Goal: Task Accomplishment & Management: Use online tool/utility

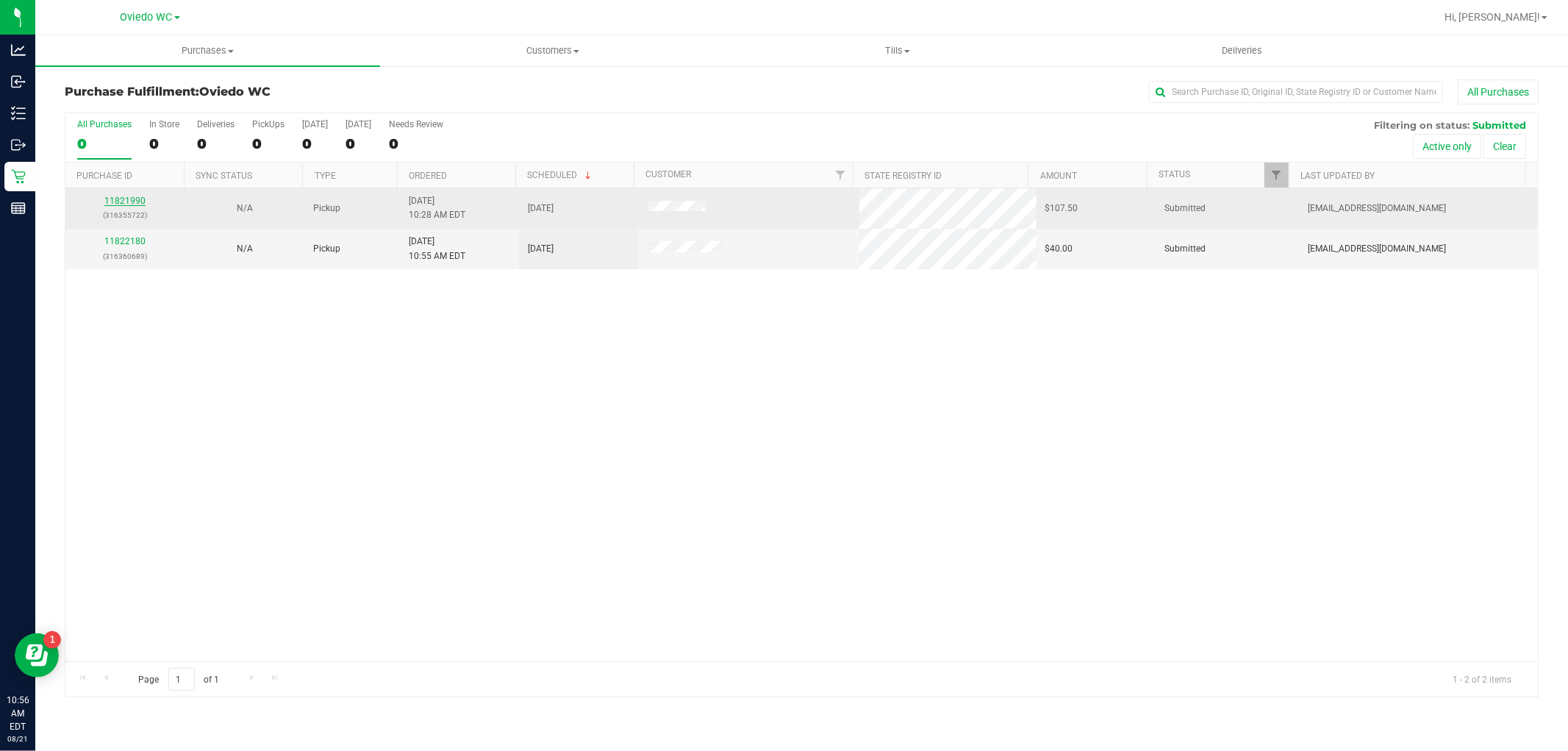
click at [122, 205] on link "11821990" at bounding box center [125, 201] width 41 height 11
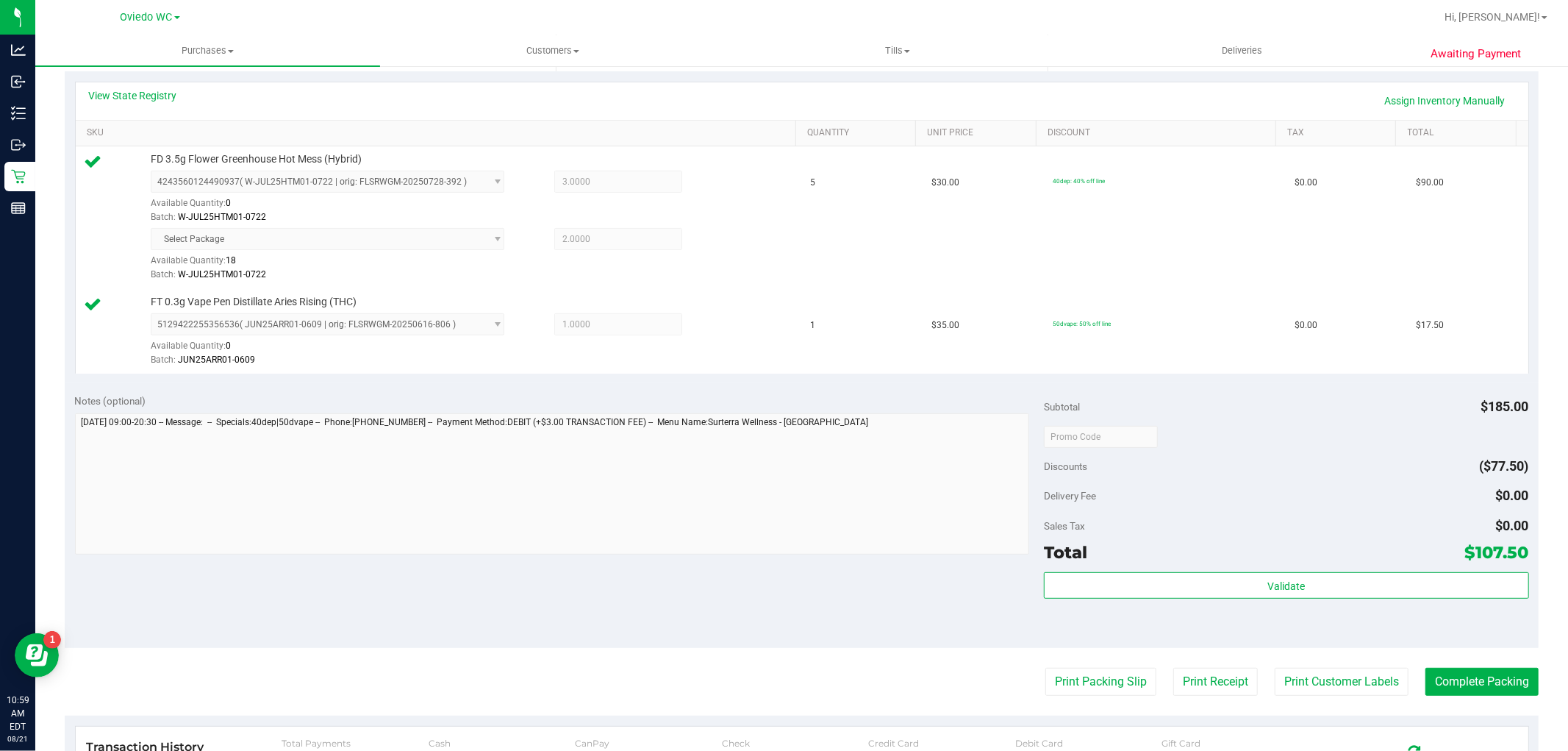
scroll to position [326, 0]
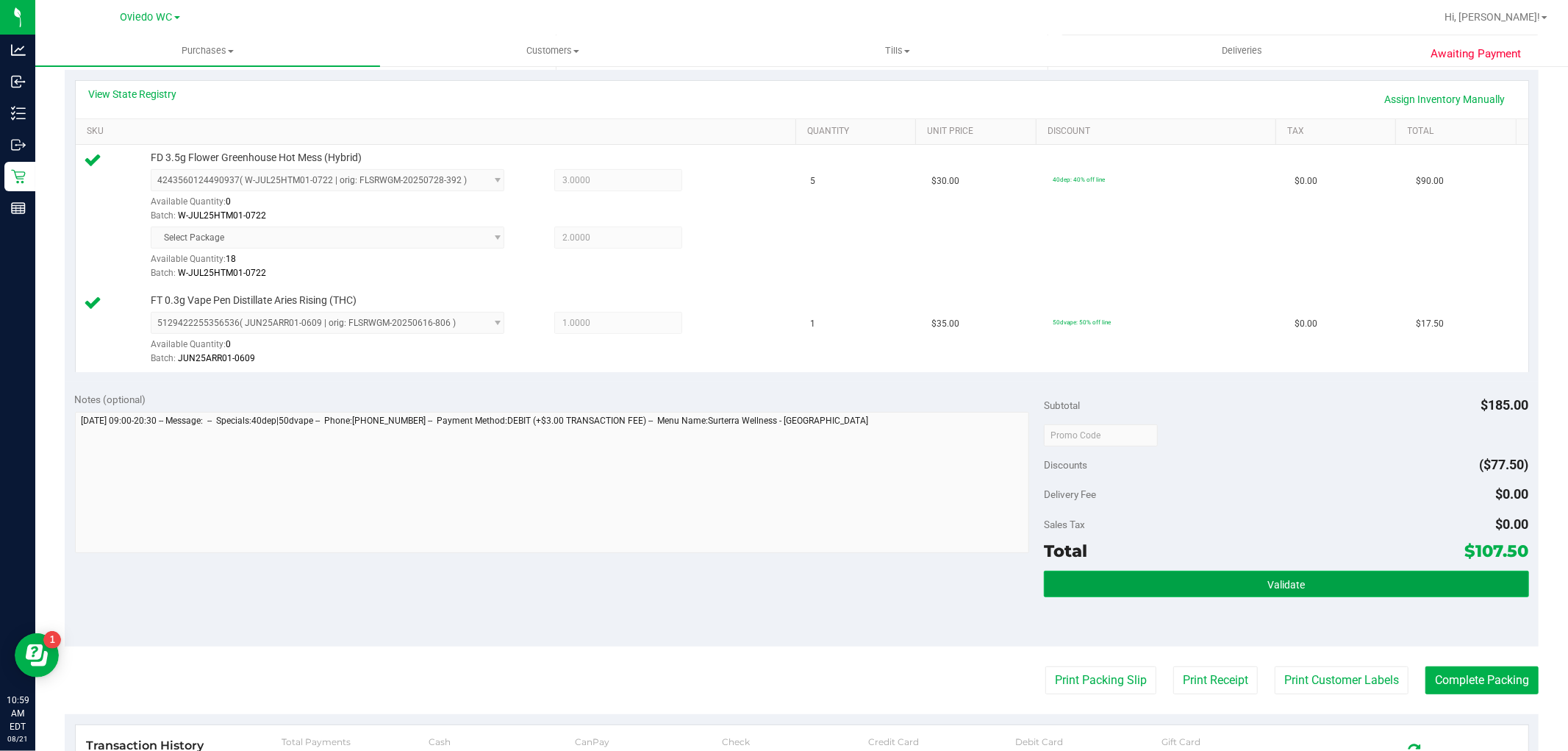
click at [1103, 587] on button "Validate" at bounding box center [1286, 584] width 484 height 27
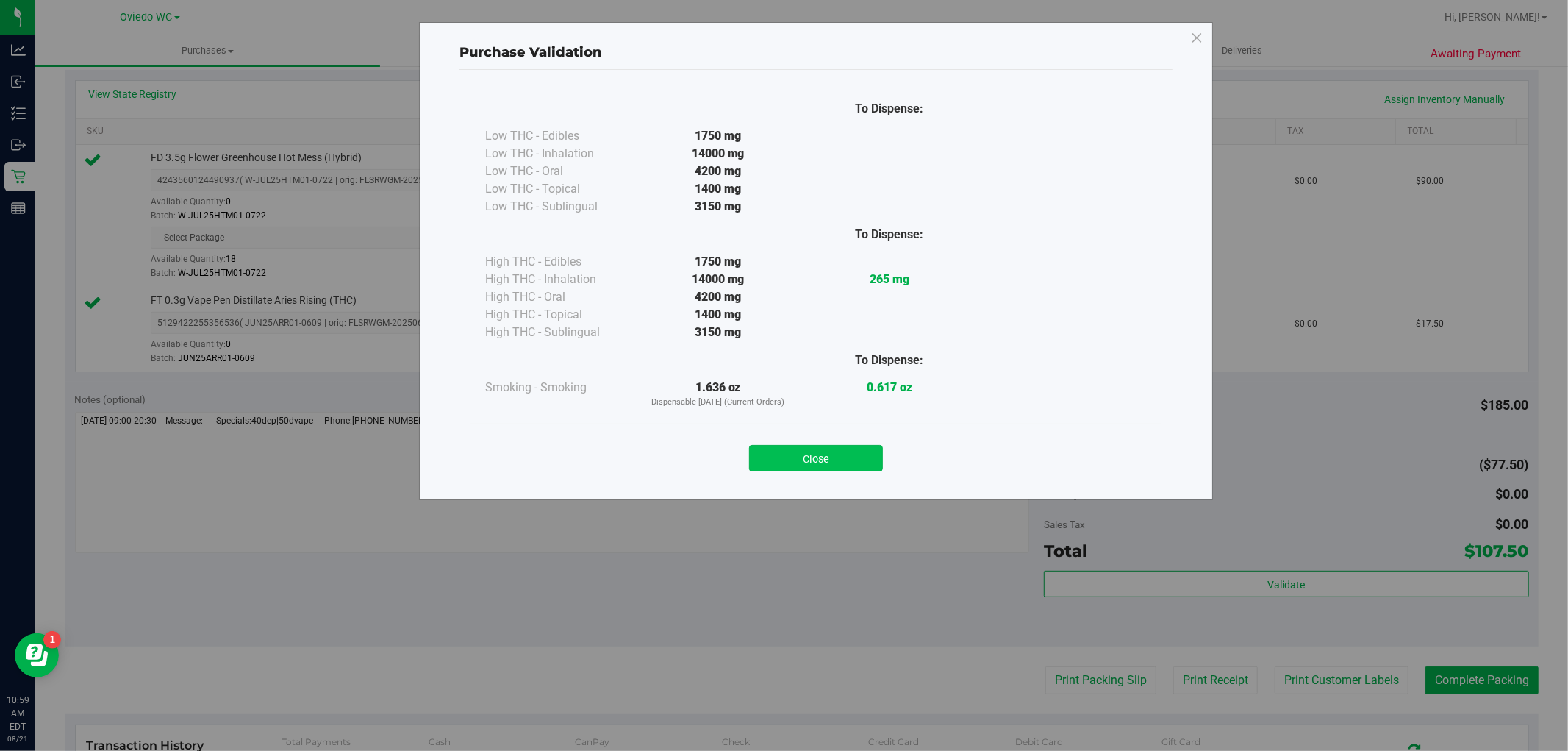
click at [848, 466] on button "Close" at bounding box center [816, 458] width 134 height 27
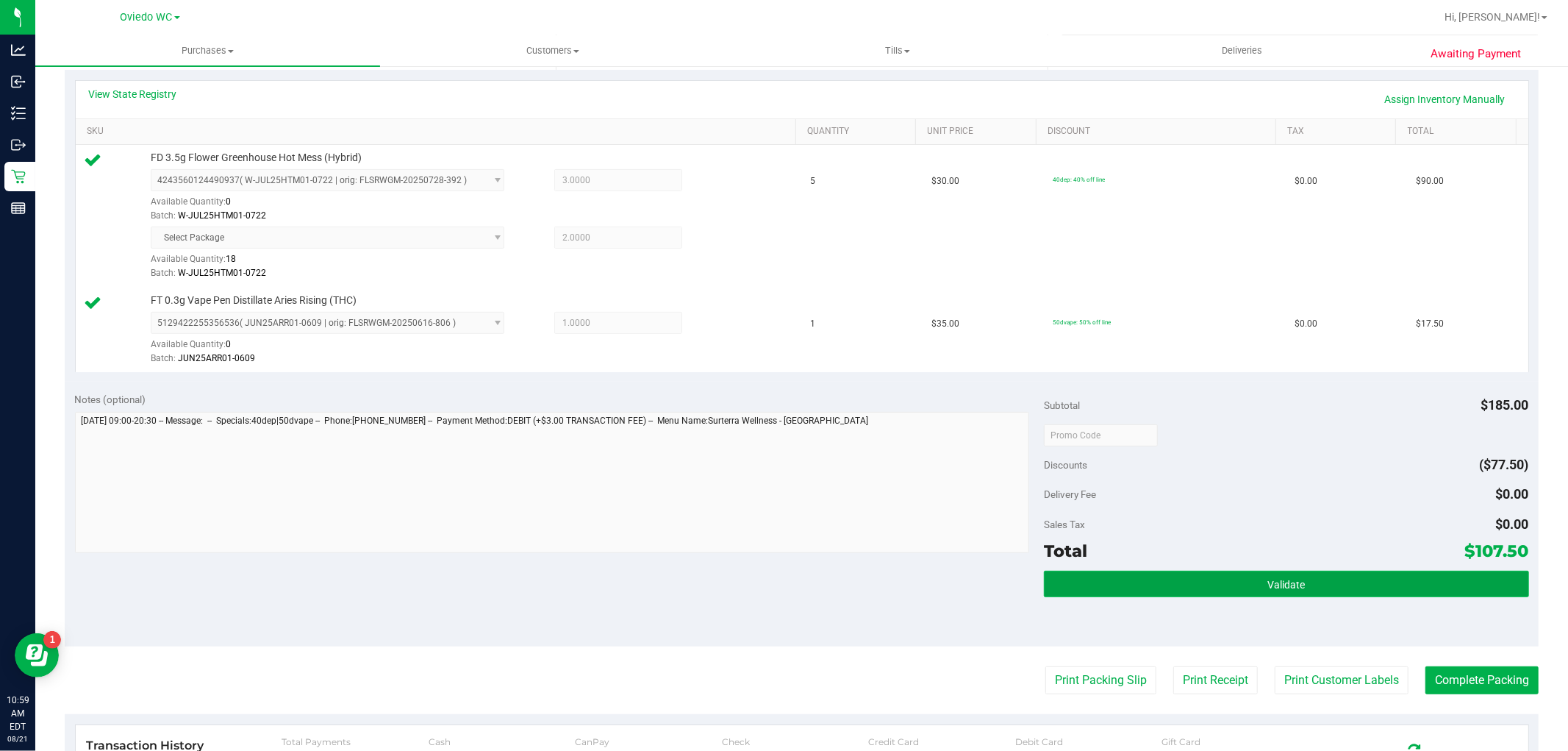
click at [1194, 597] on button "Validate" at bounding box center [1286, 584] width 484 height 27
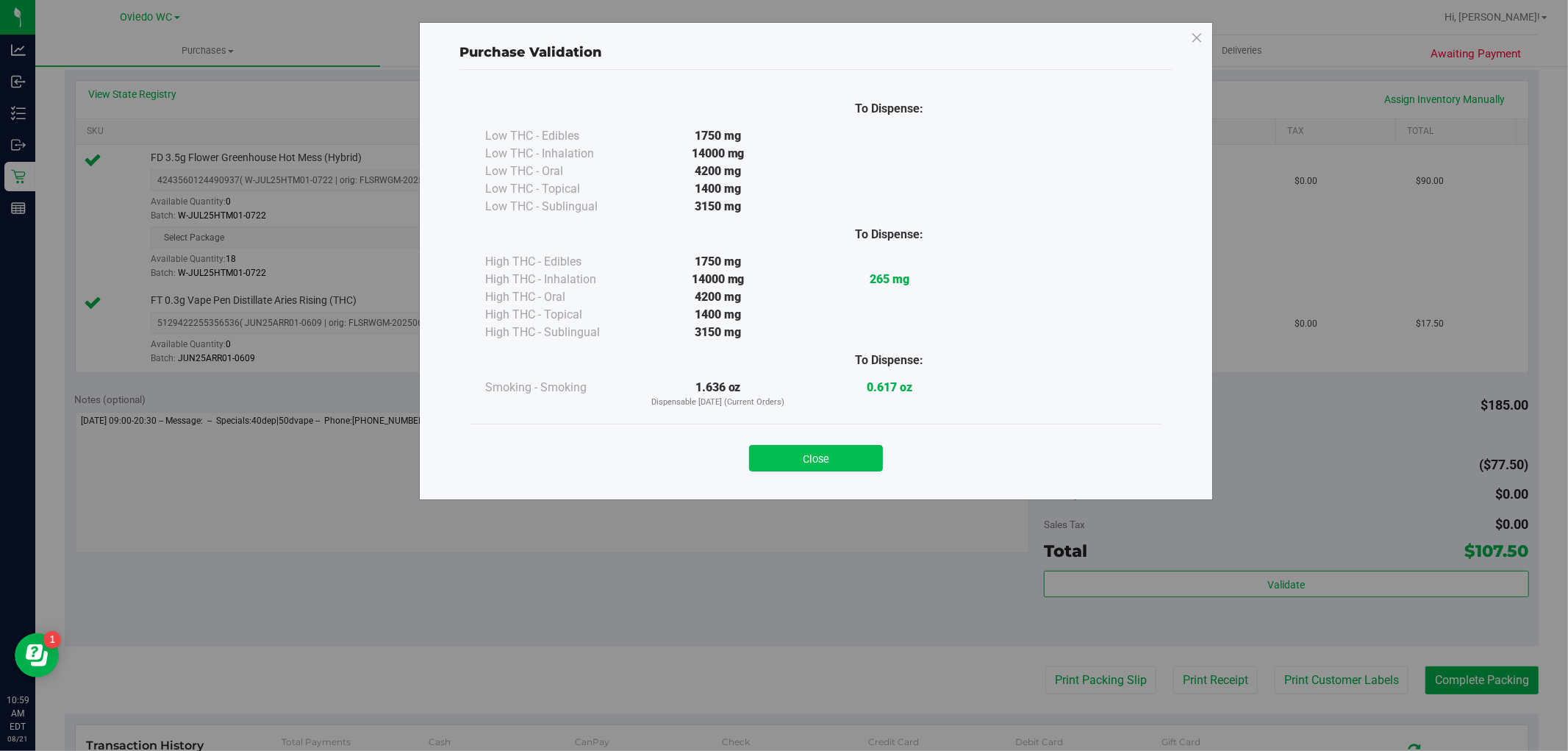
click at [841, 460] on button "Close" at bounding box center [816, 458] width 134 height 27
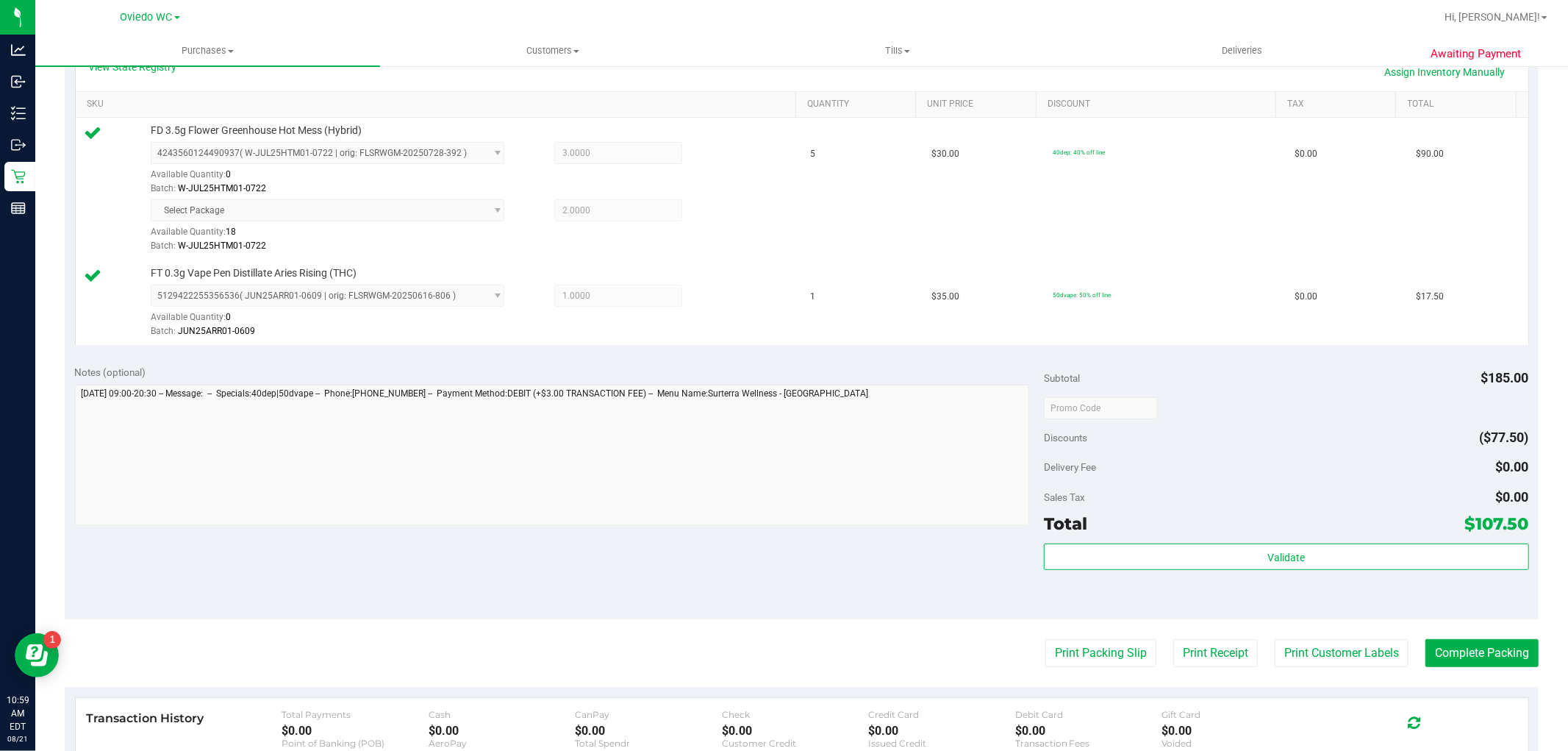
scroll to position [408, 0]
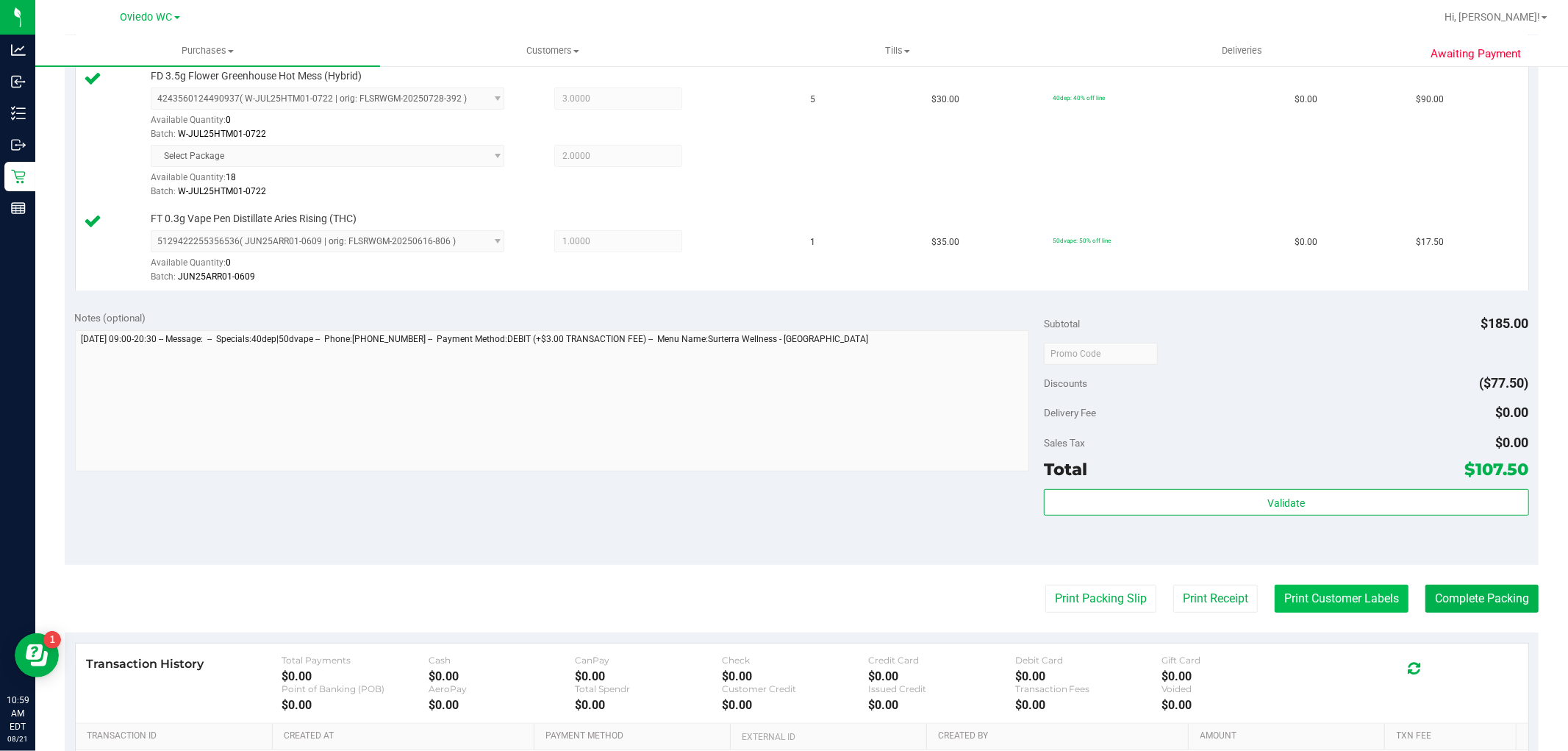
click at [1335, 591] on button "Print Customer Labels" at bounding box center [1341, 598] width 134 height 28
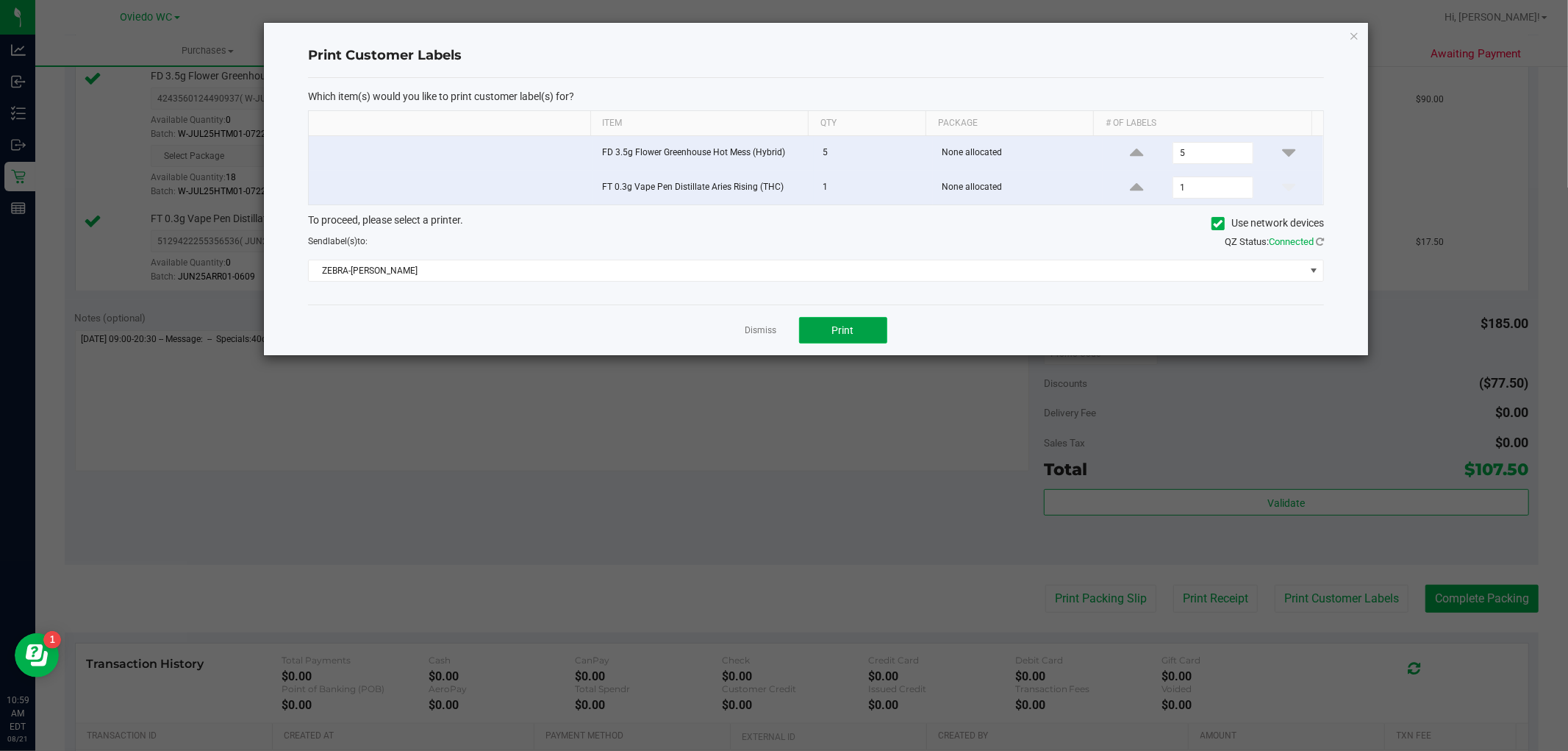
click at [822, 339] on button "Print" at bounding box center [843, 330] width 88 height 27
click at [1355, 30] on icon "button" at bounding box center [1354, 35] width 11 height 18
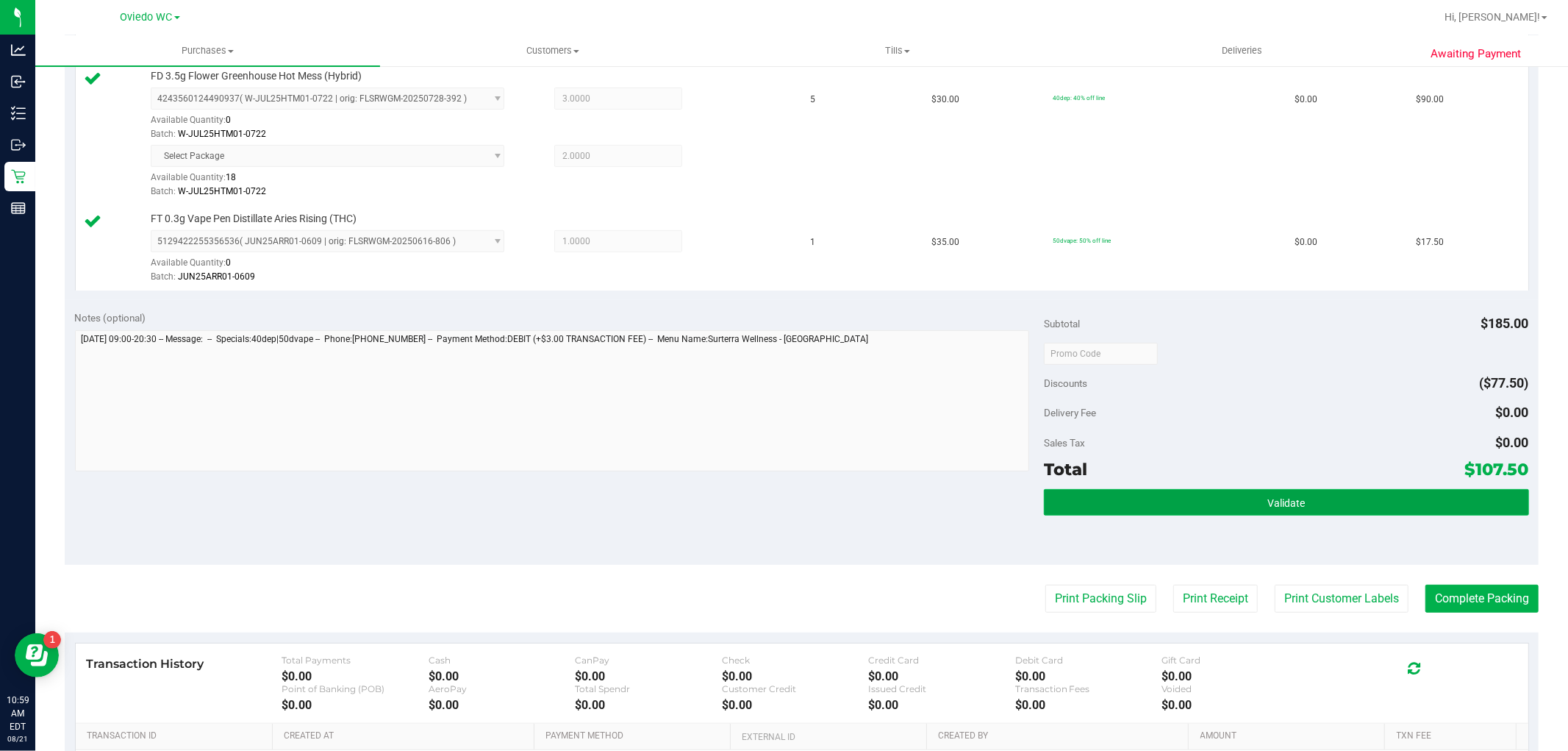
click at [1228, 515] on button "Validate" at bounding box center [1286, 502] width 484 height 27
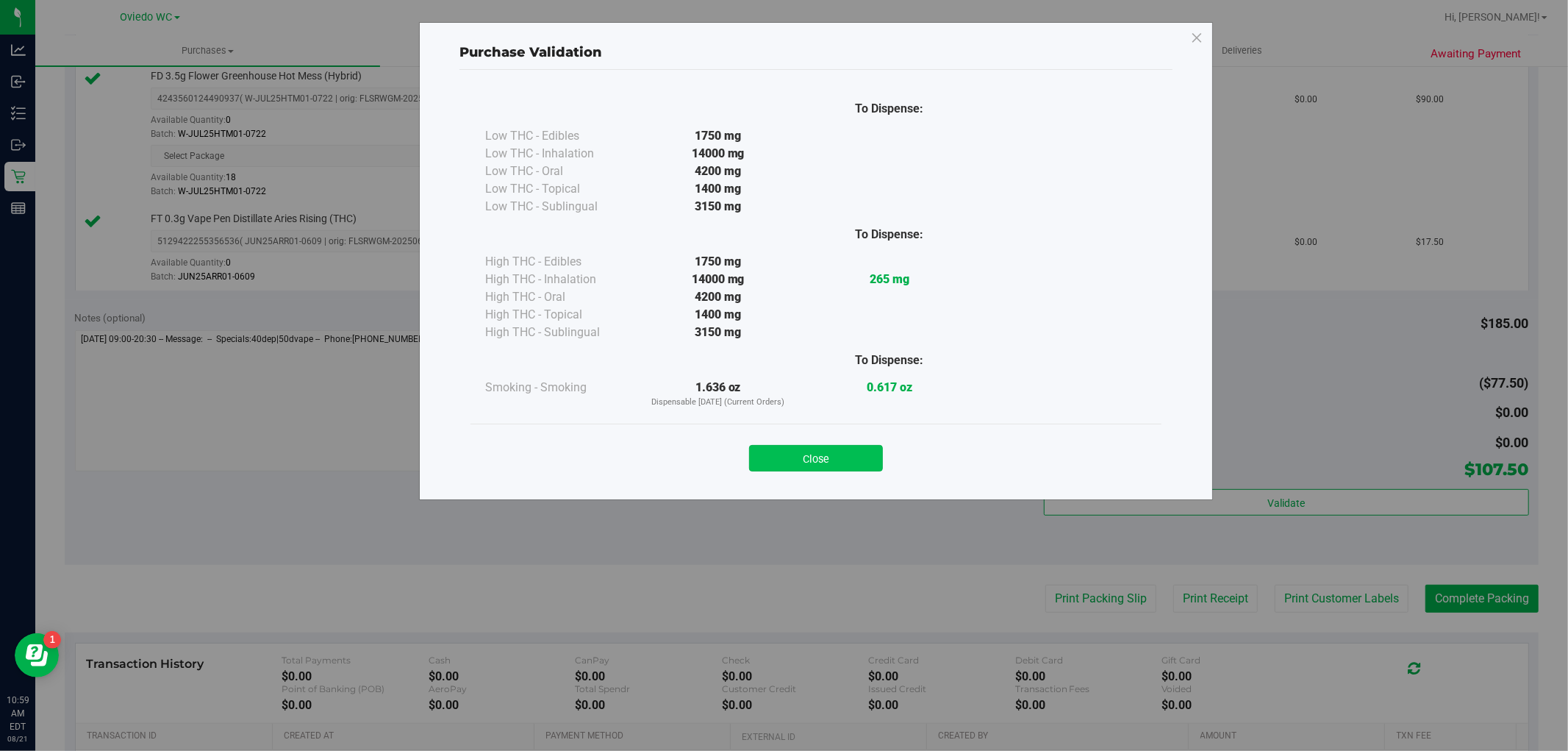
click at [810, 461] on button "Close" at bounding box center [816, 458] width 134 height 27
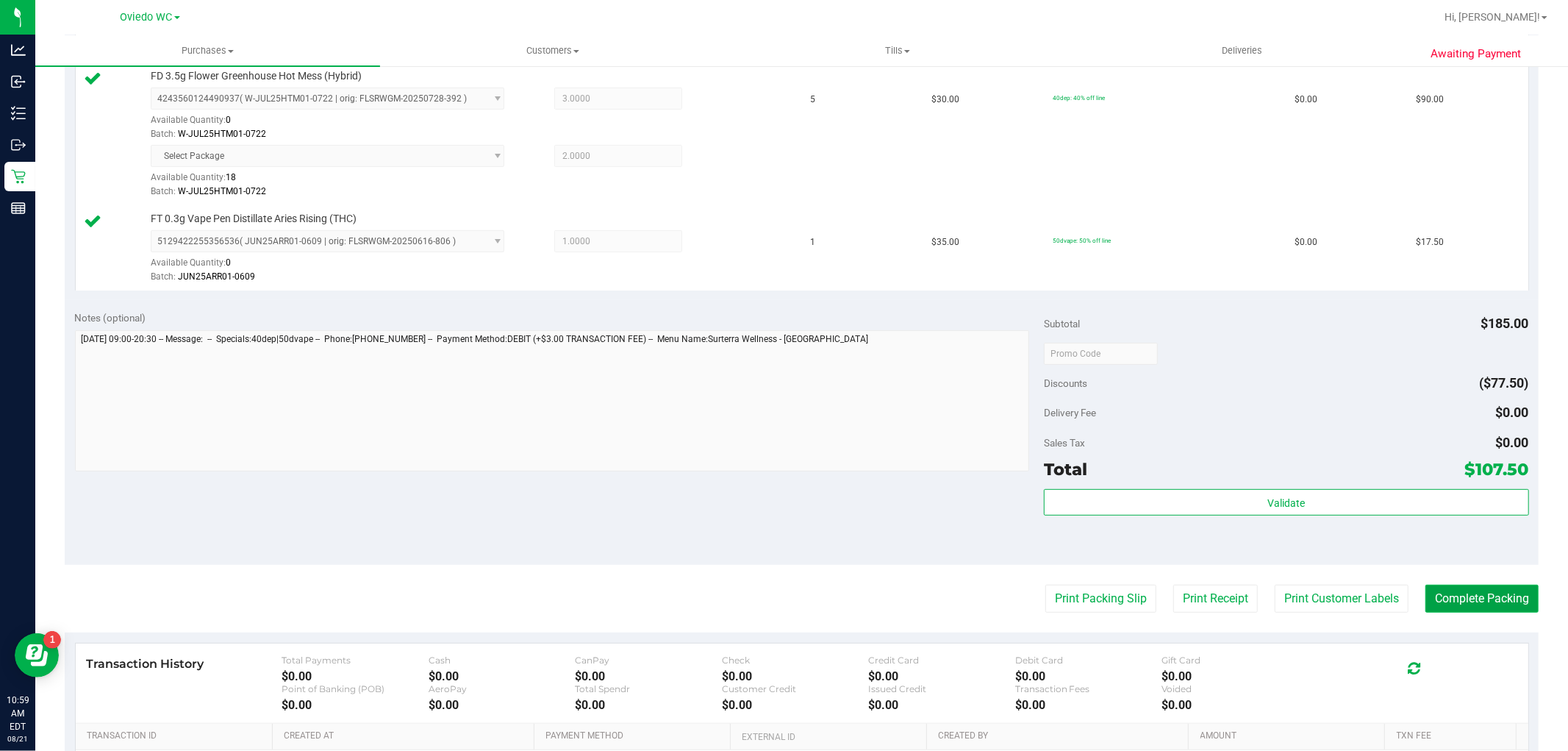
click at [1449, 593] on button "Complete Packing" at bounding box center [1481, 598] width 113 height 28
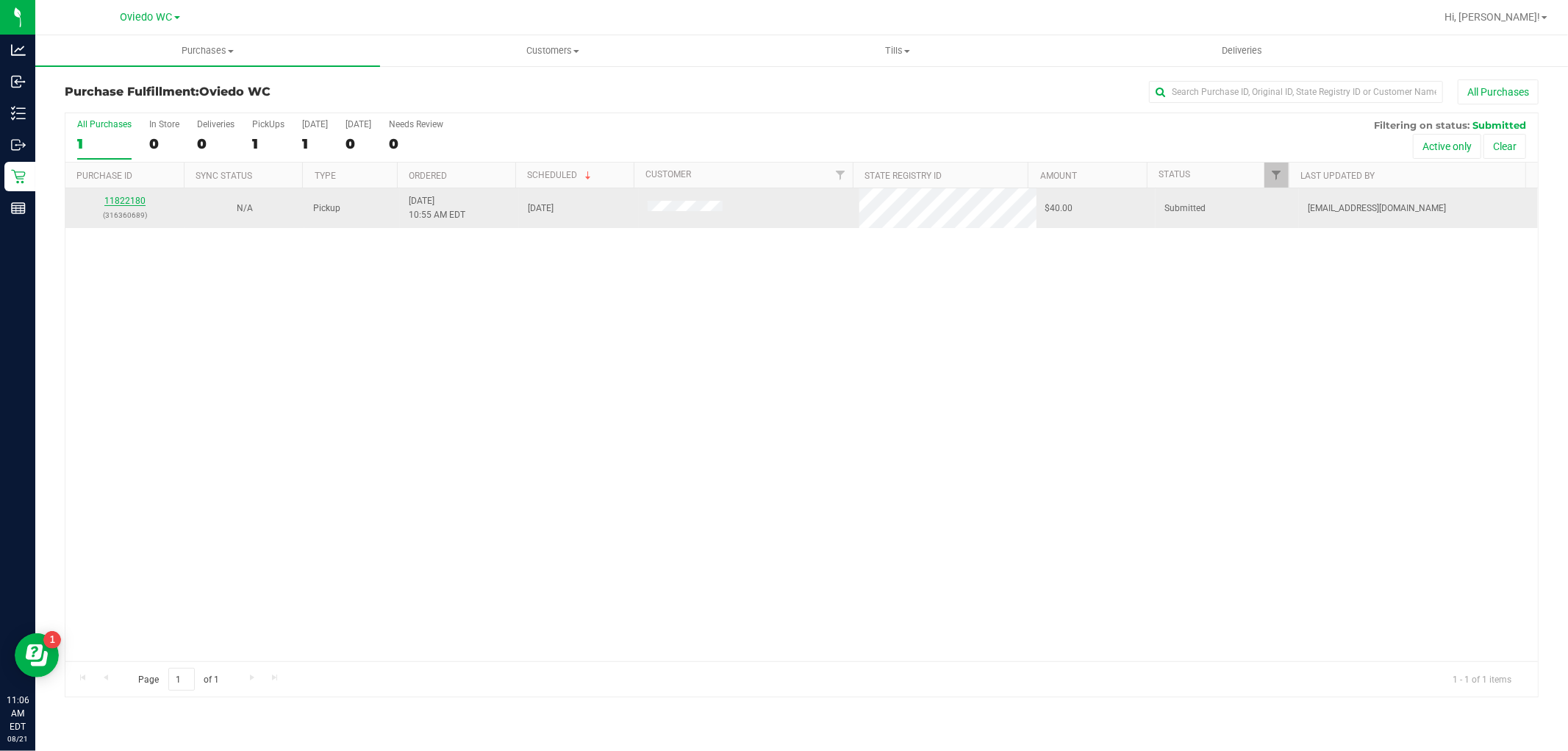
click at [114, 203] on link "11822180" at bounding box center [125, 201] width 41 height 11
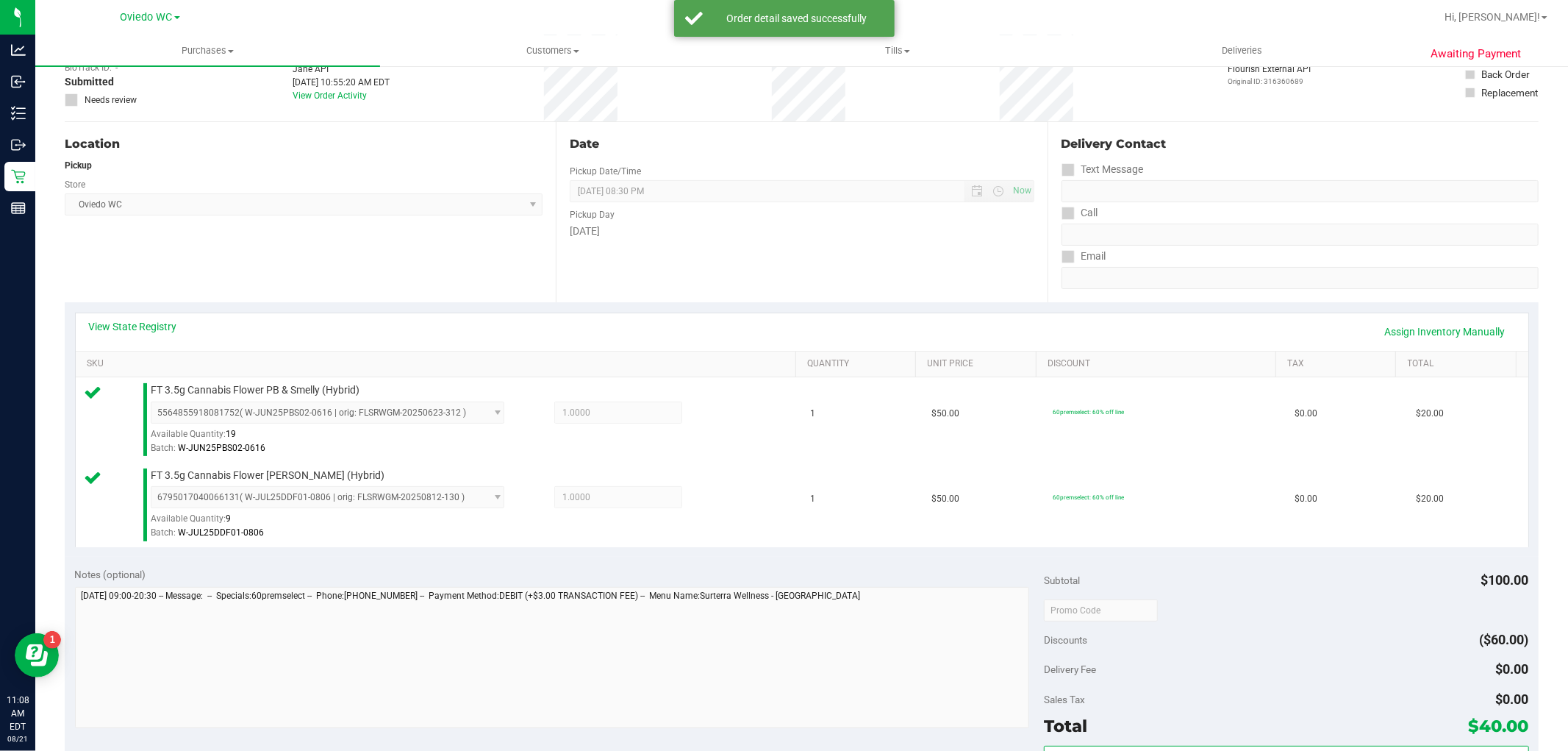
scroll to position [245, 0]
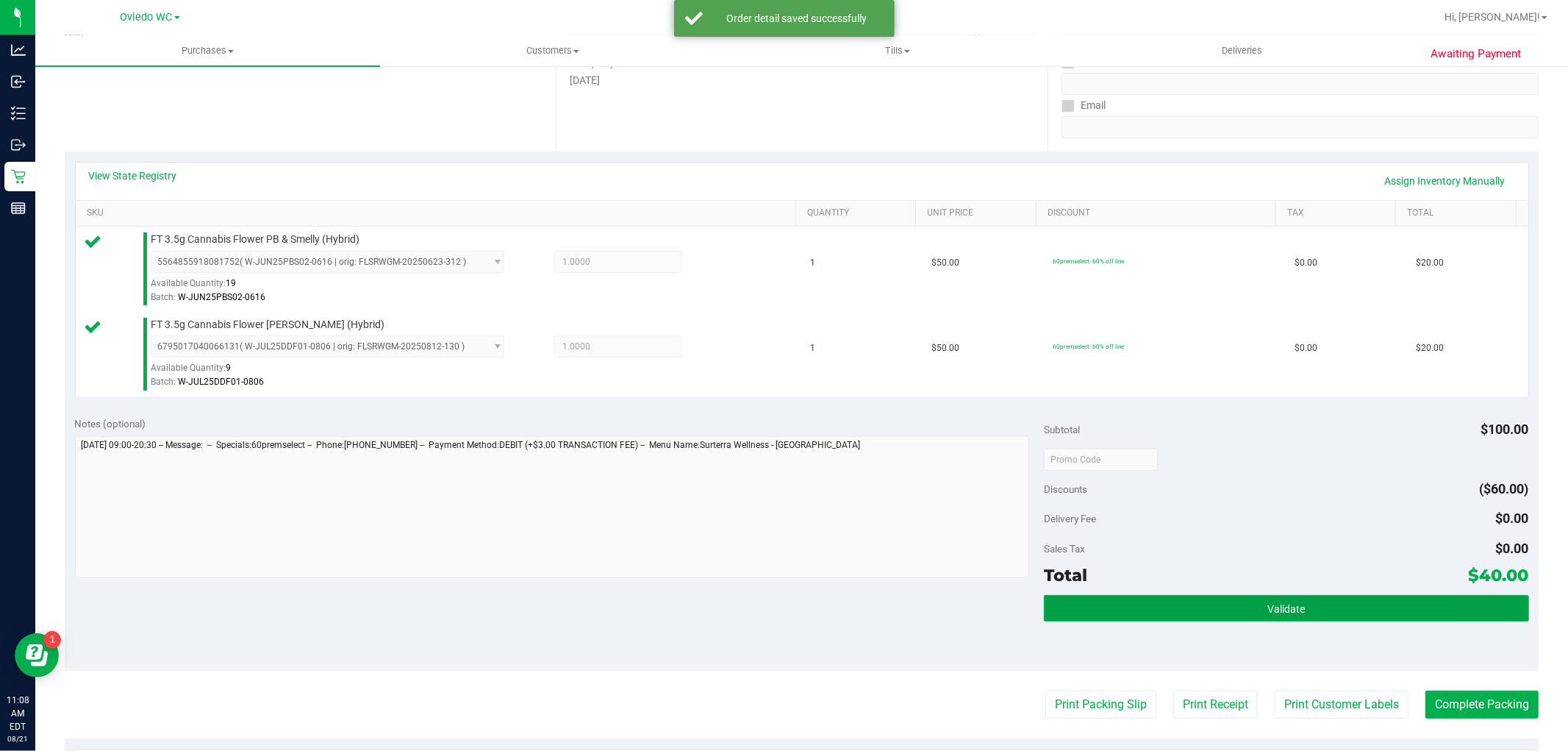
click at [1267, 609] on span "Validate" at bounding box center [1285, 609] width 37 height 11
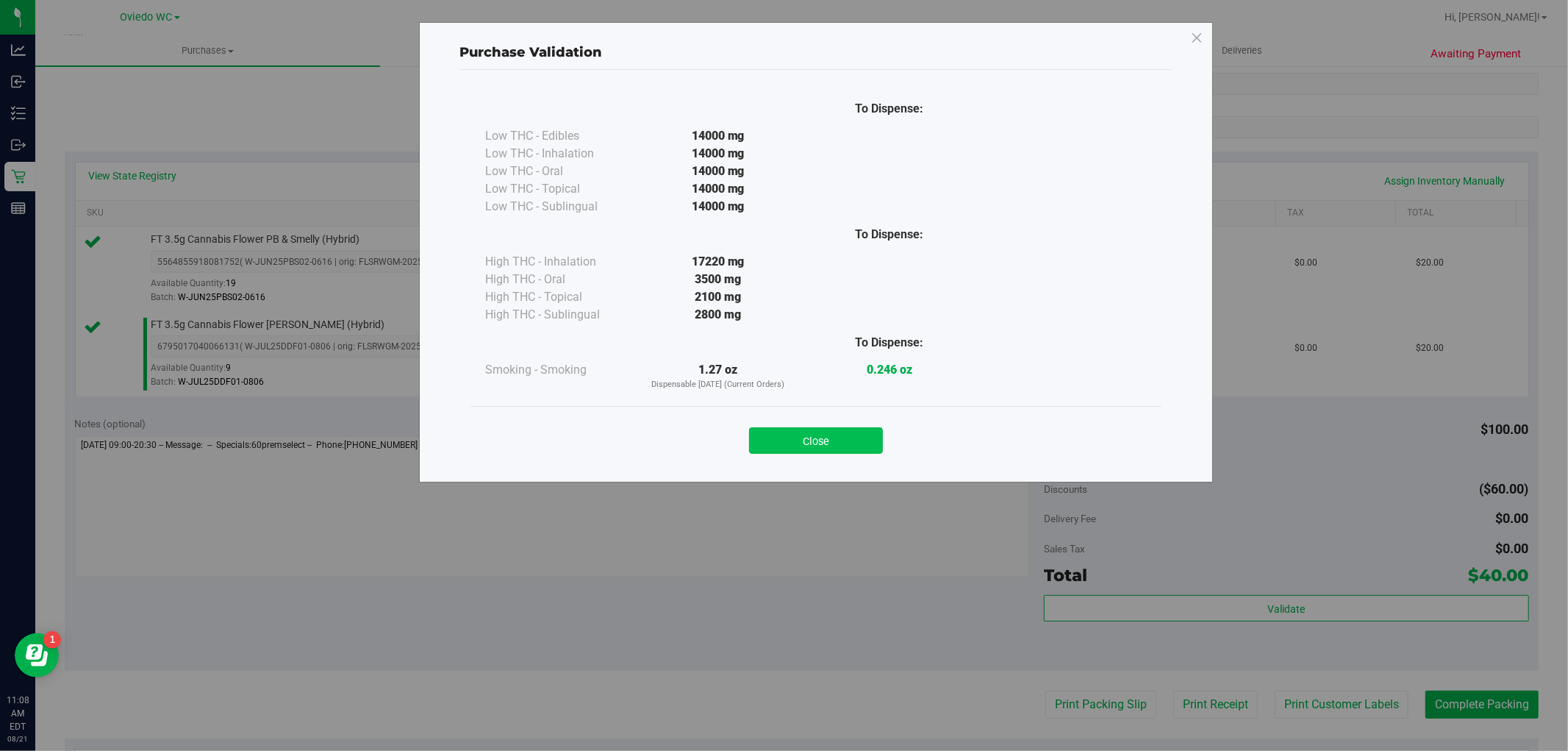
click at [798, 441] on button "Close" at bounding box center [816, 441] width 134 height 27
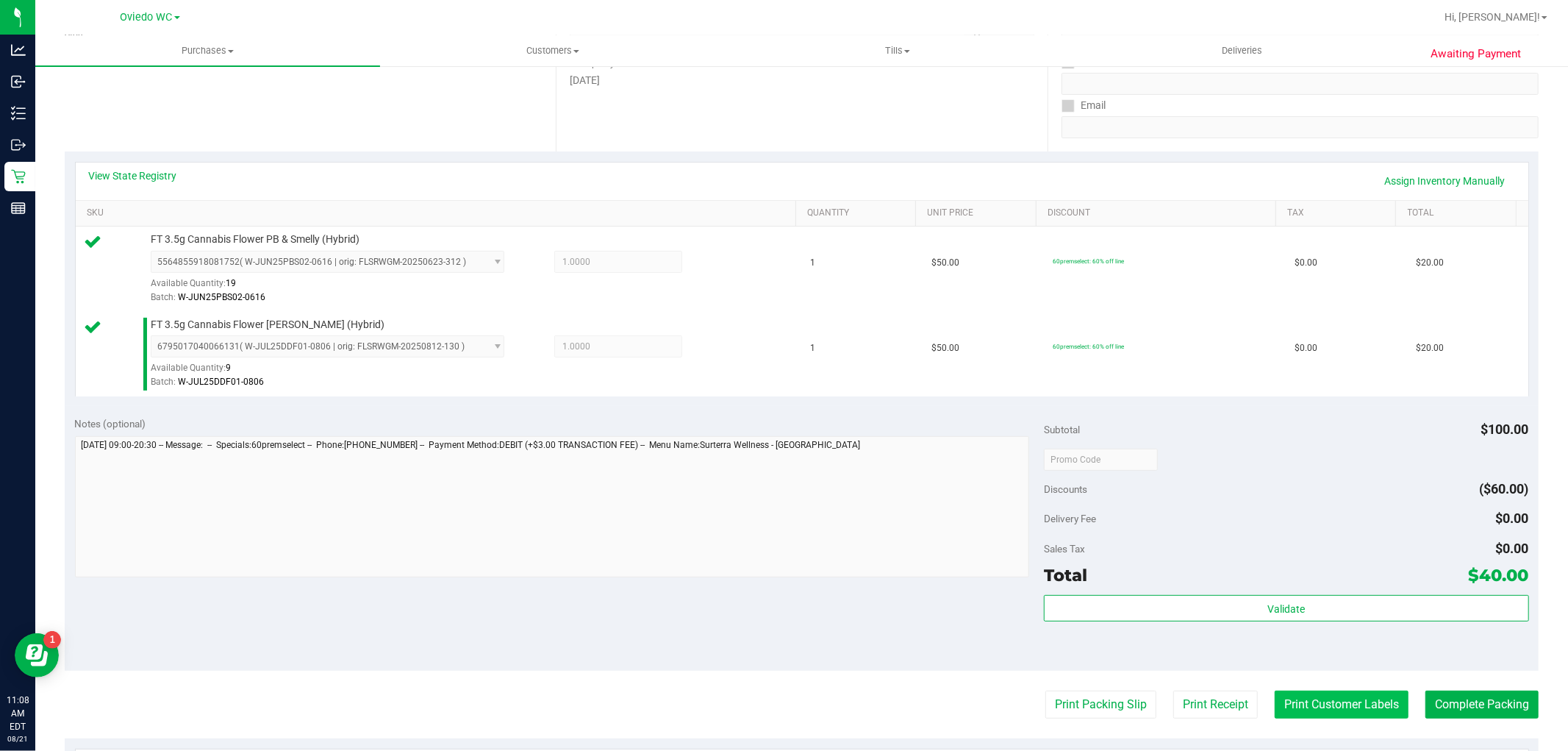
click at [1358, 699] on button "Print Customer Labels" at bounding box center [1341, 705] width 134 height 28
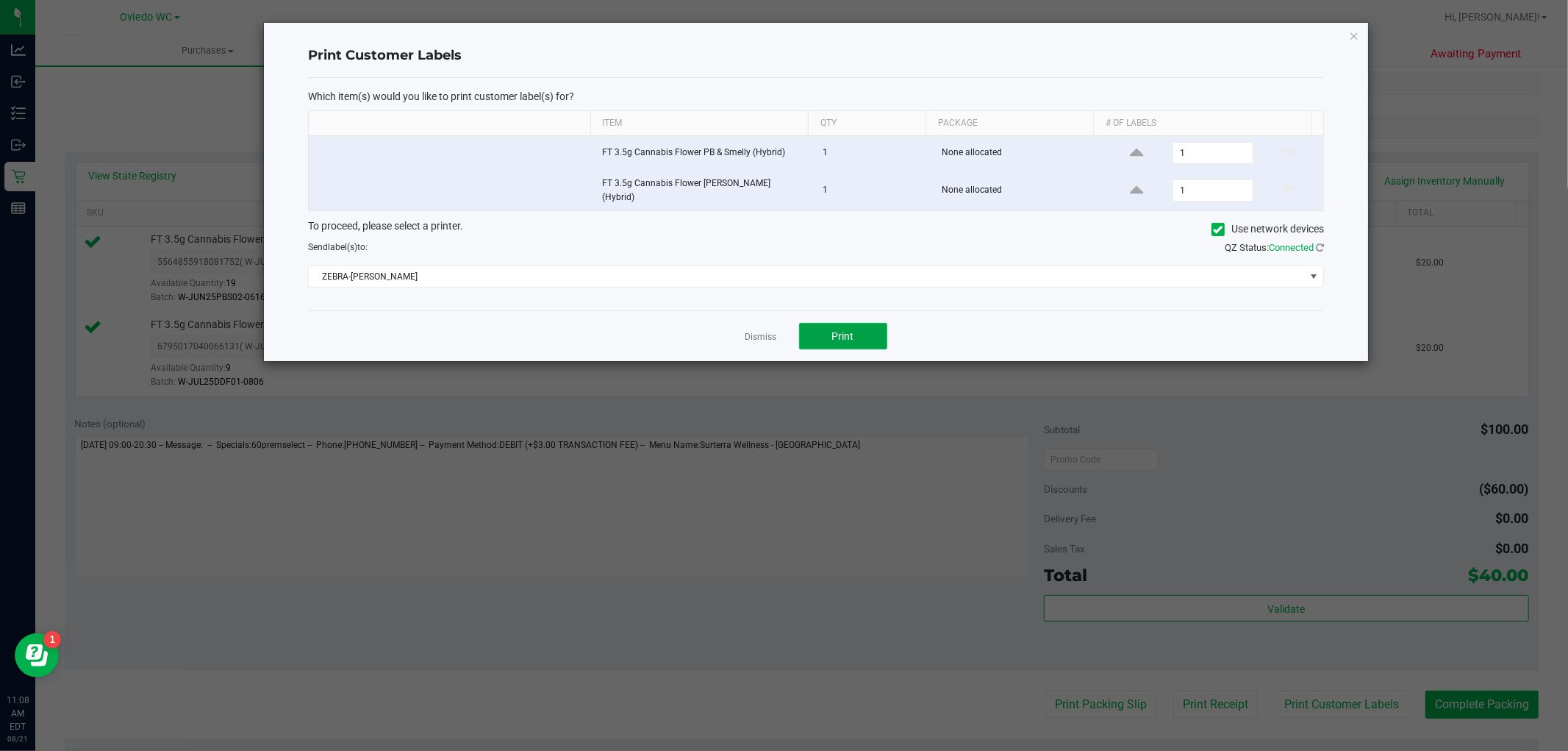
click at [836, 330] on span "Print" at bounding box center [843, 336] width 22 height 11
click at [1353, 34] on icon "button" at bounding box center [1354, 35] width 11 height 18
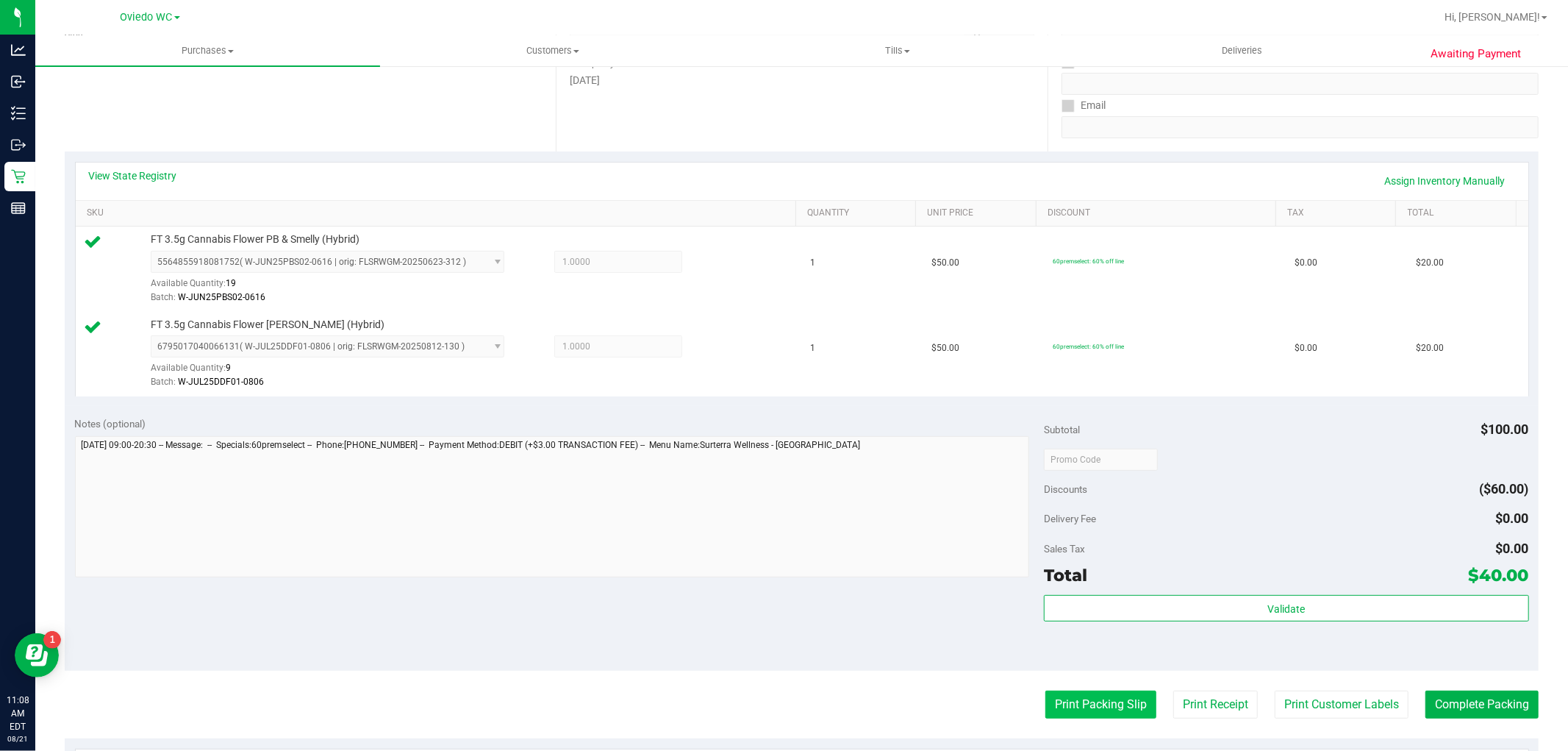
click at [1084, 702] on button "Print Packing Slip" at bounding box center [1101, 705] width 111 height 28
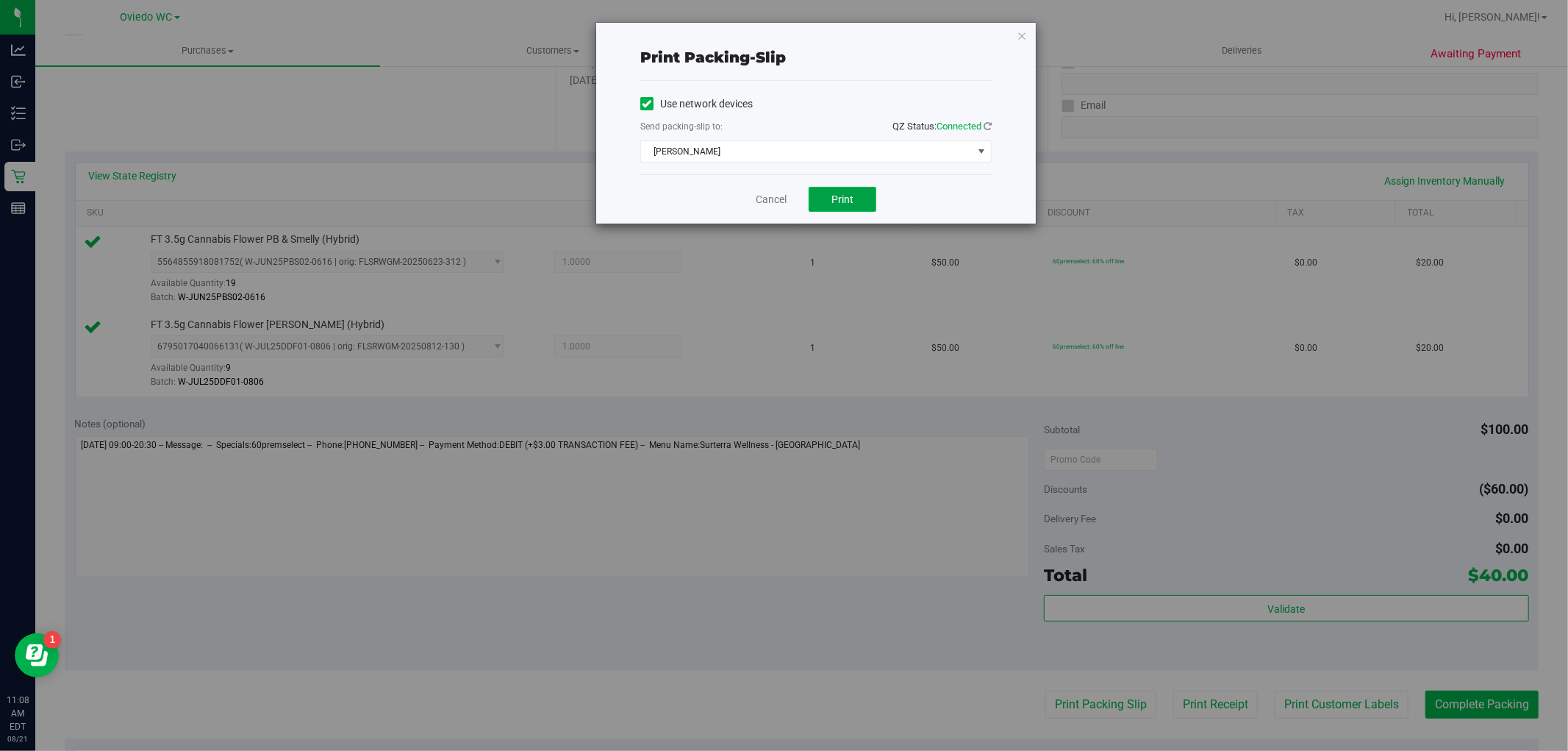
click at [832, 203] on span "Print" at bounding box center [842, 199] width 22 height 11
click at [1024, 35] on icon "button" at bounding box center [1022, 35] width 11 height 18
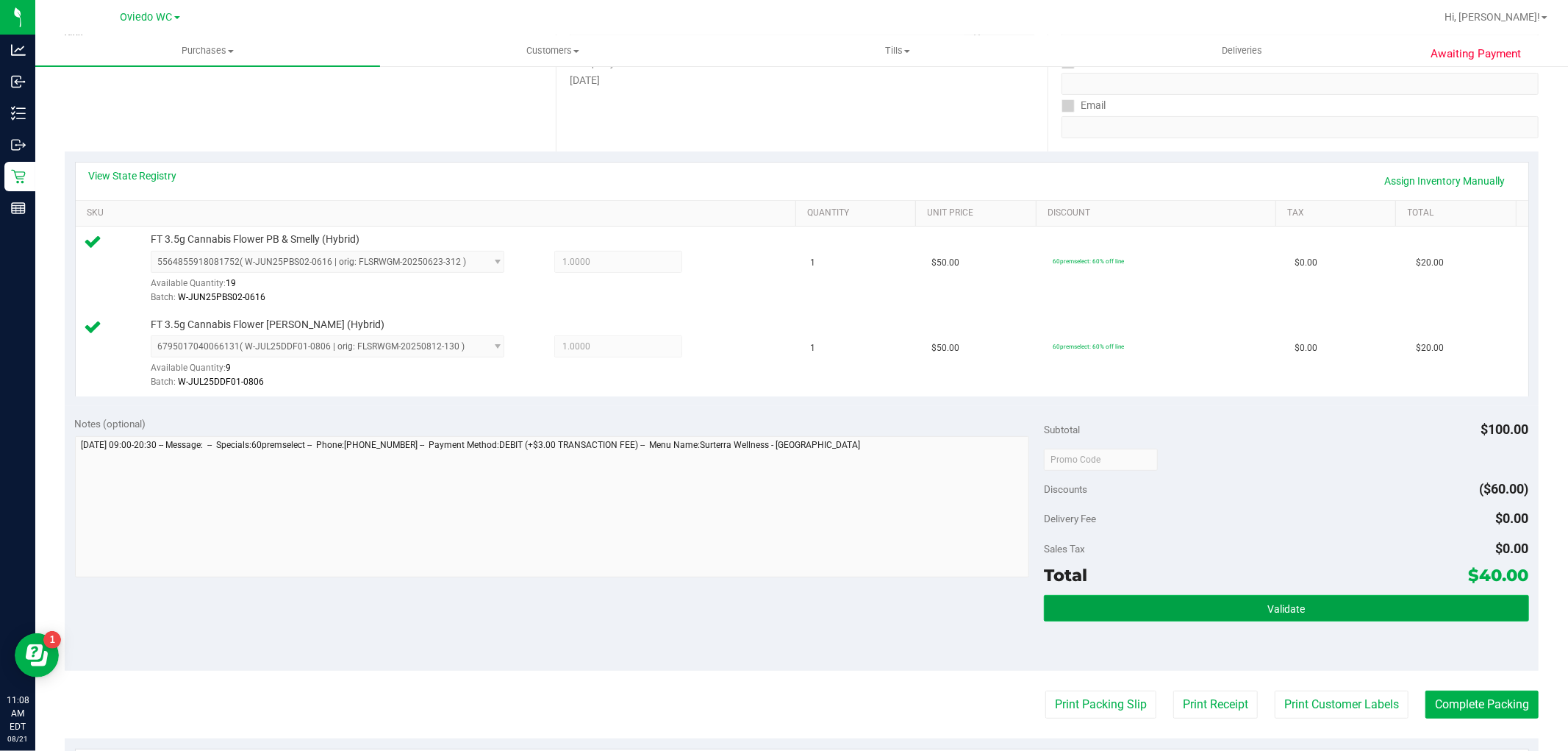
click at [1252, 618] on button "Validate" at bounding box center [1286, 608] width 484 height 27
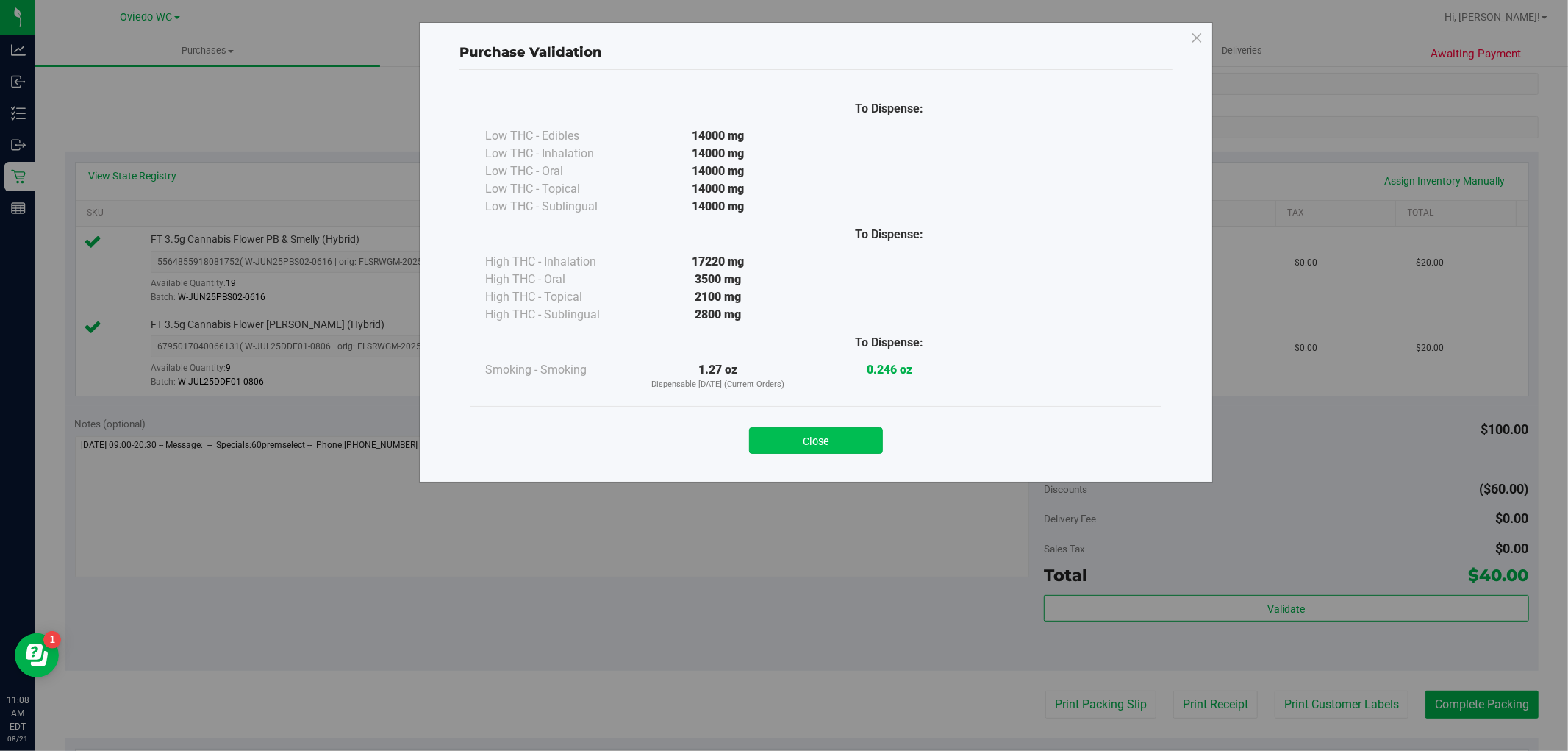
click at [809, 450] on button "Close" at bounding box center [816, 441] width 134 height 27
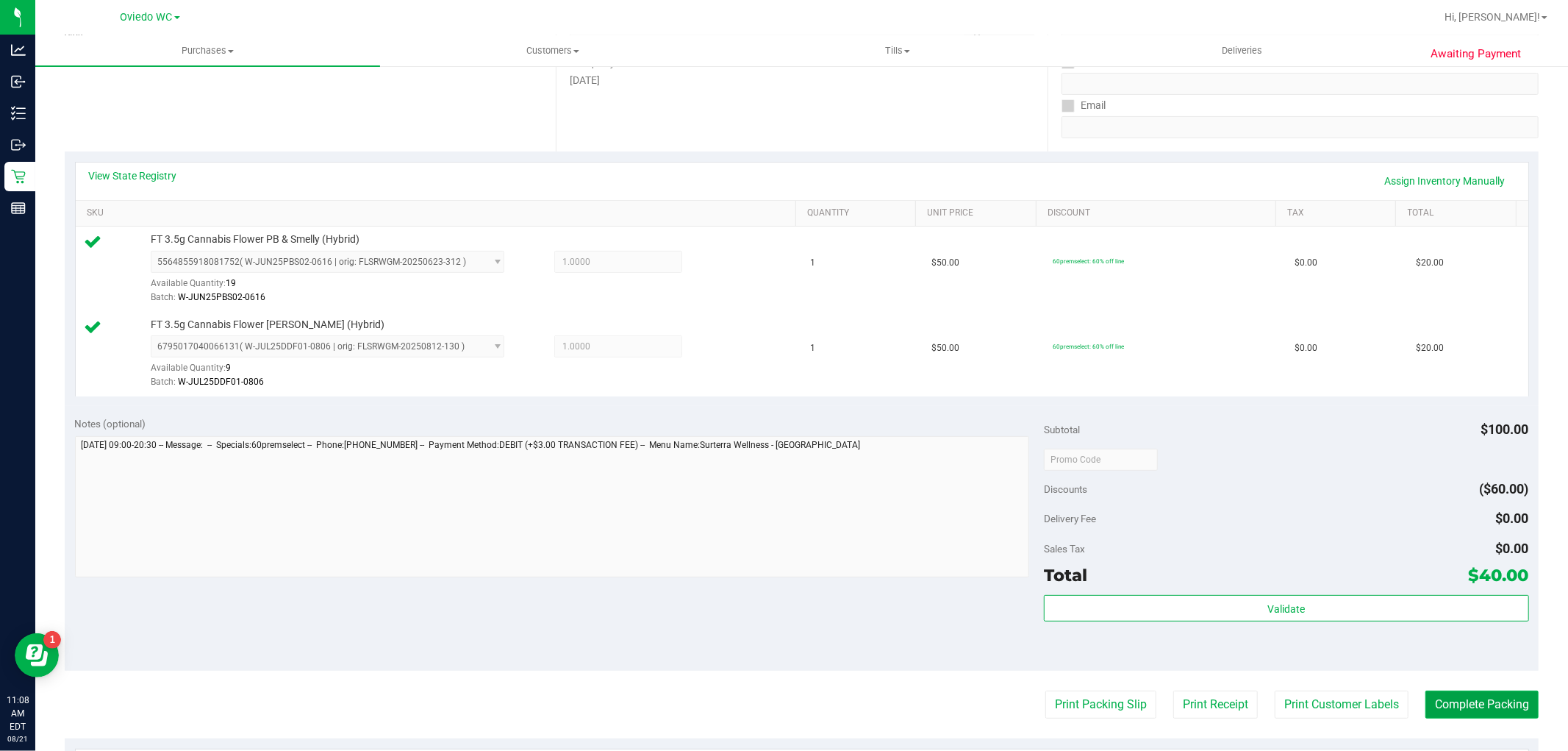
click at [1448, 697] on button "Complete Packing" at bounding box center [1481, 705] width 113 height 28
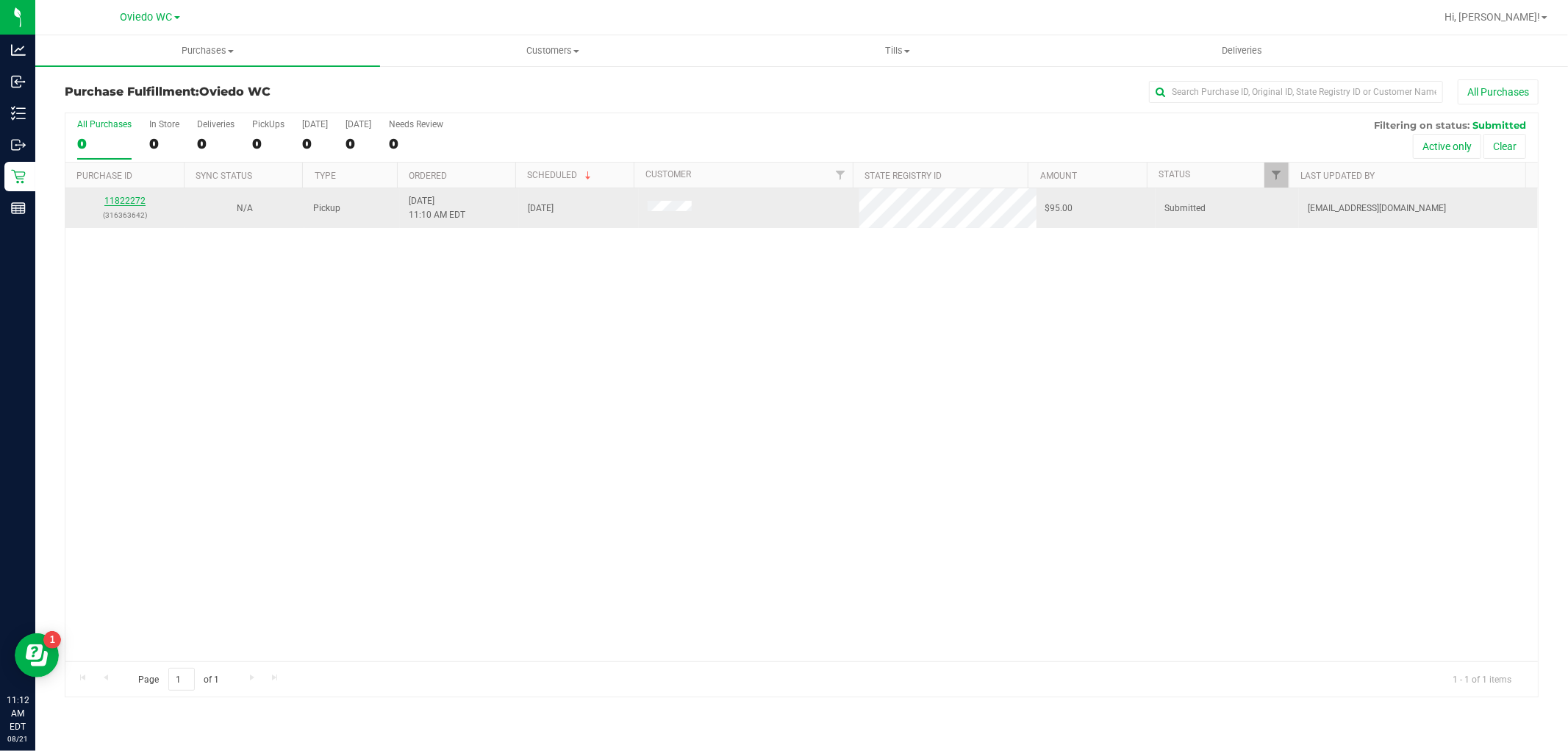
click at [121, 202] on link "11822272" at bounding box center [125, 201] width 41 height 11
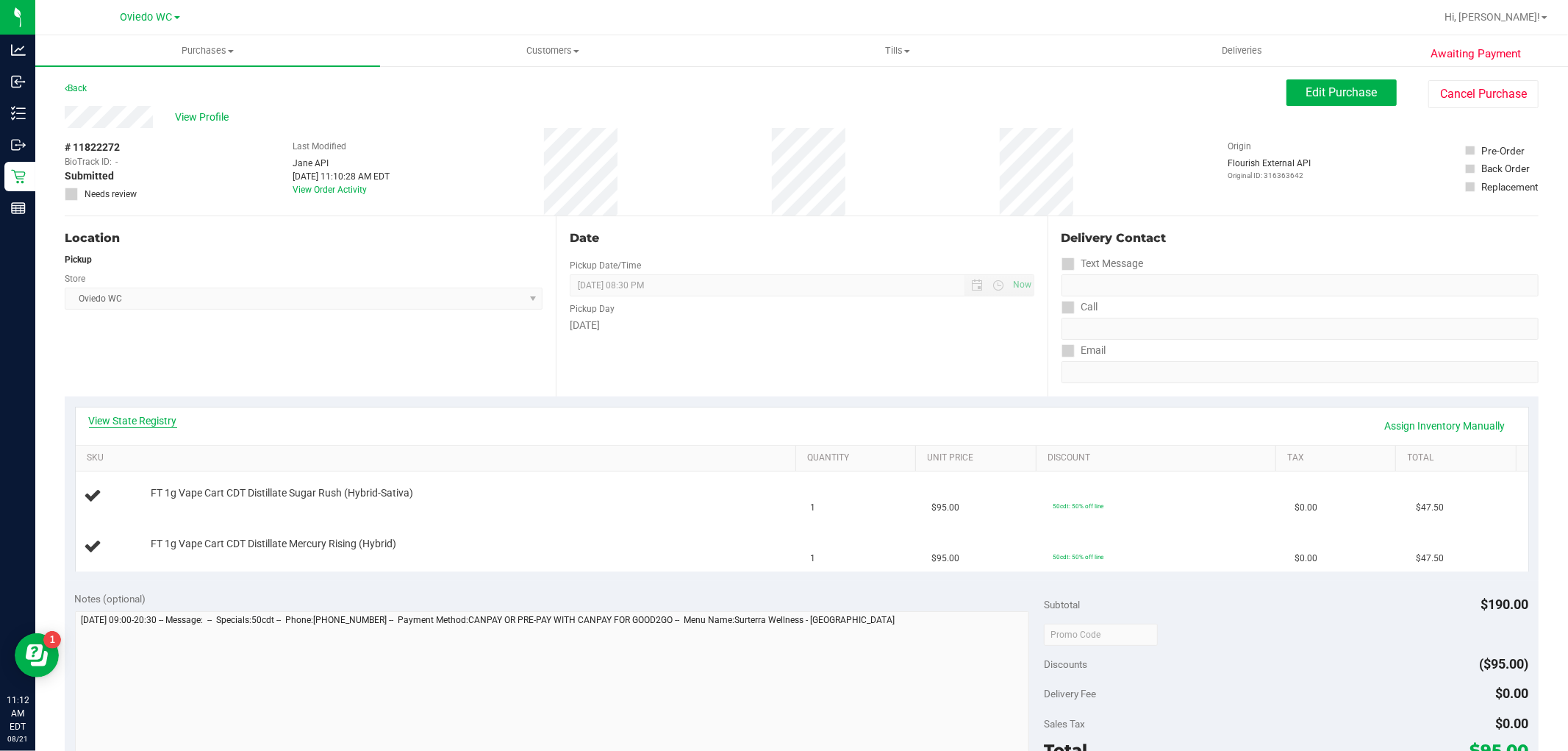
click at [134, 420] on link "View State Registry" at bounding box center [133, 420] width 88 height 14
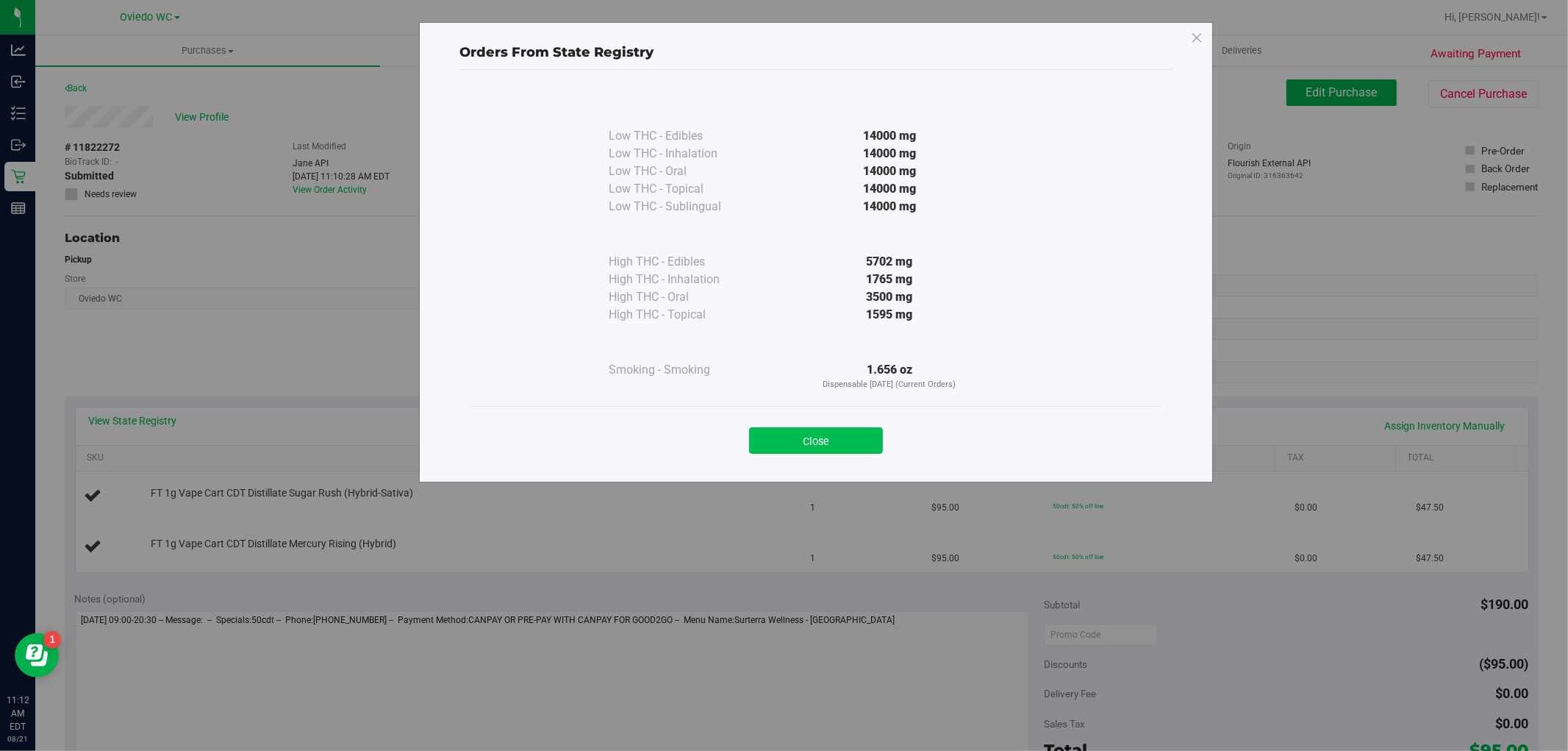
click at [814, 447] on button "Close" at bounding box center [816, 441] width 134 height 27
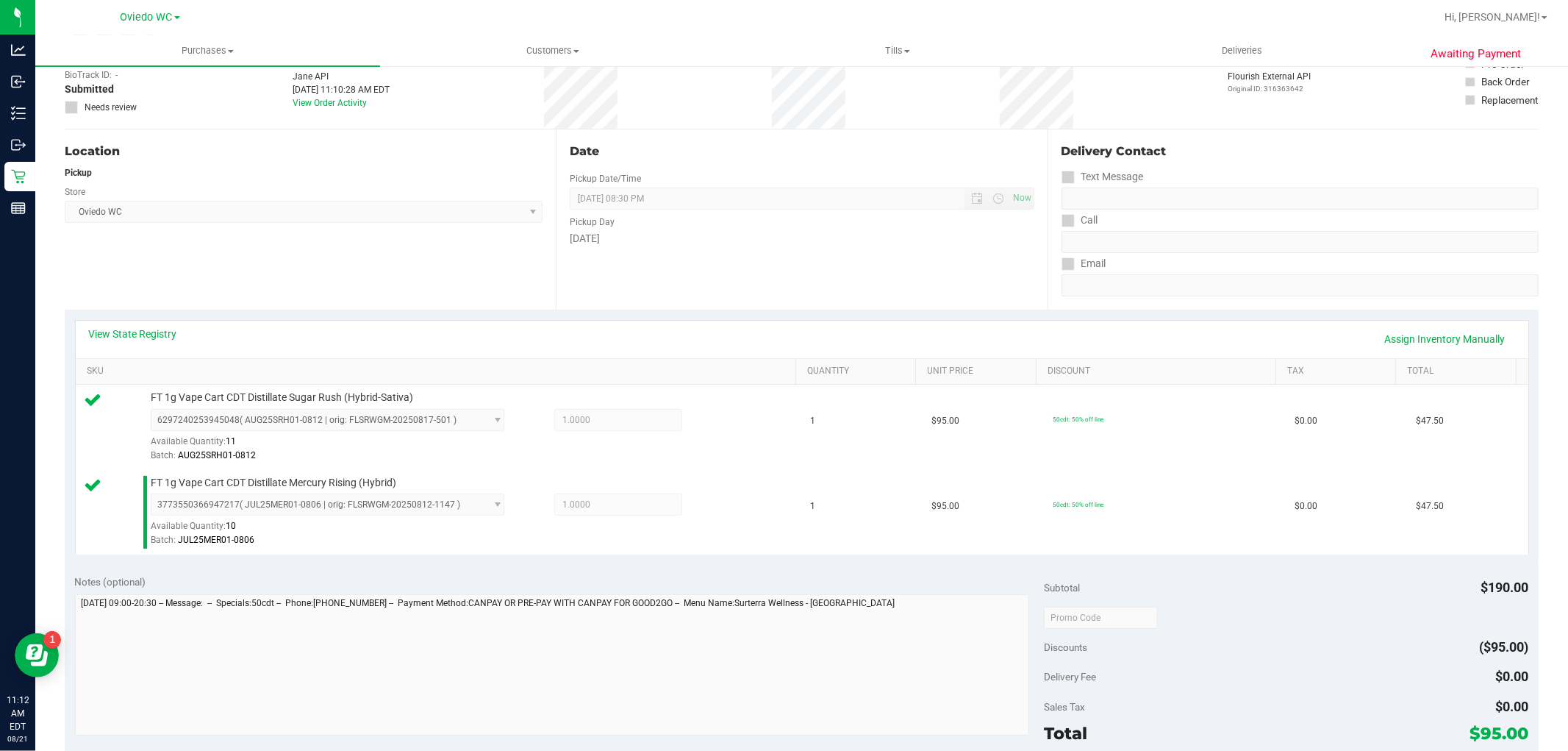
scroll to position [245, 0]
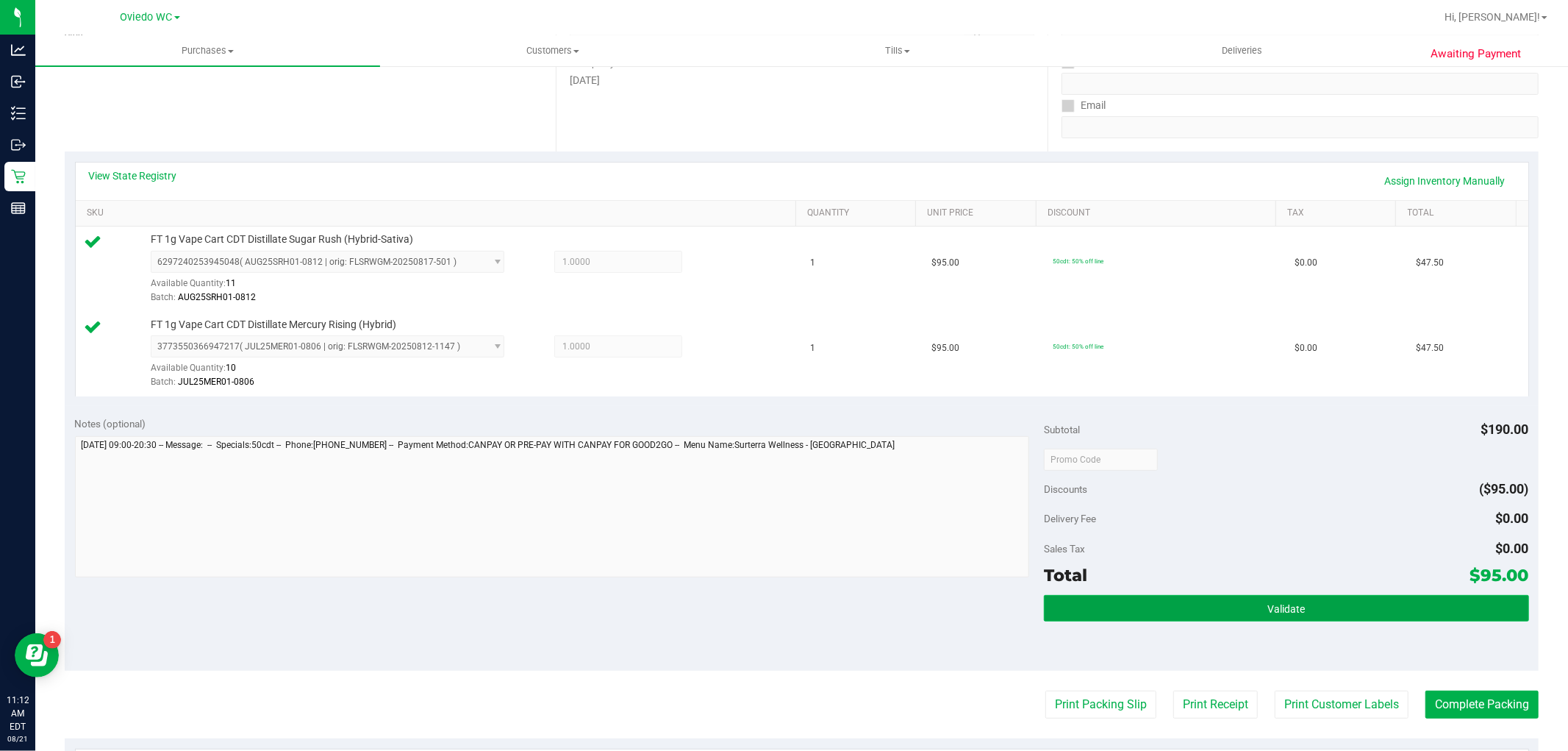
click at [1235, 601] on button "Validate" at bounding box center [1286, 608] width 484 height 27
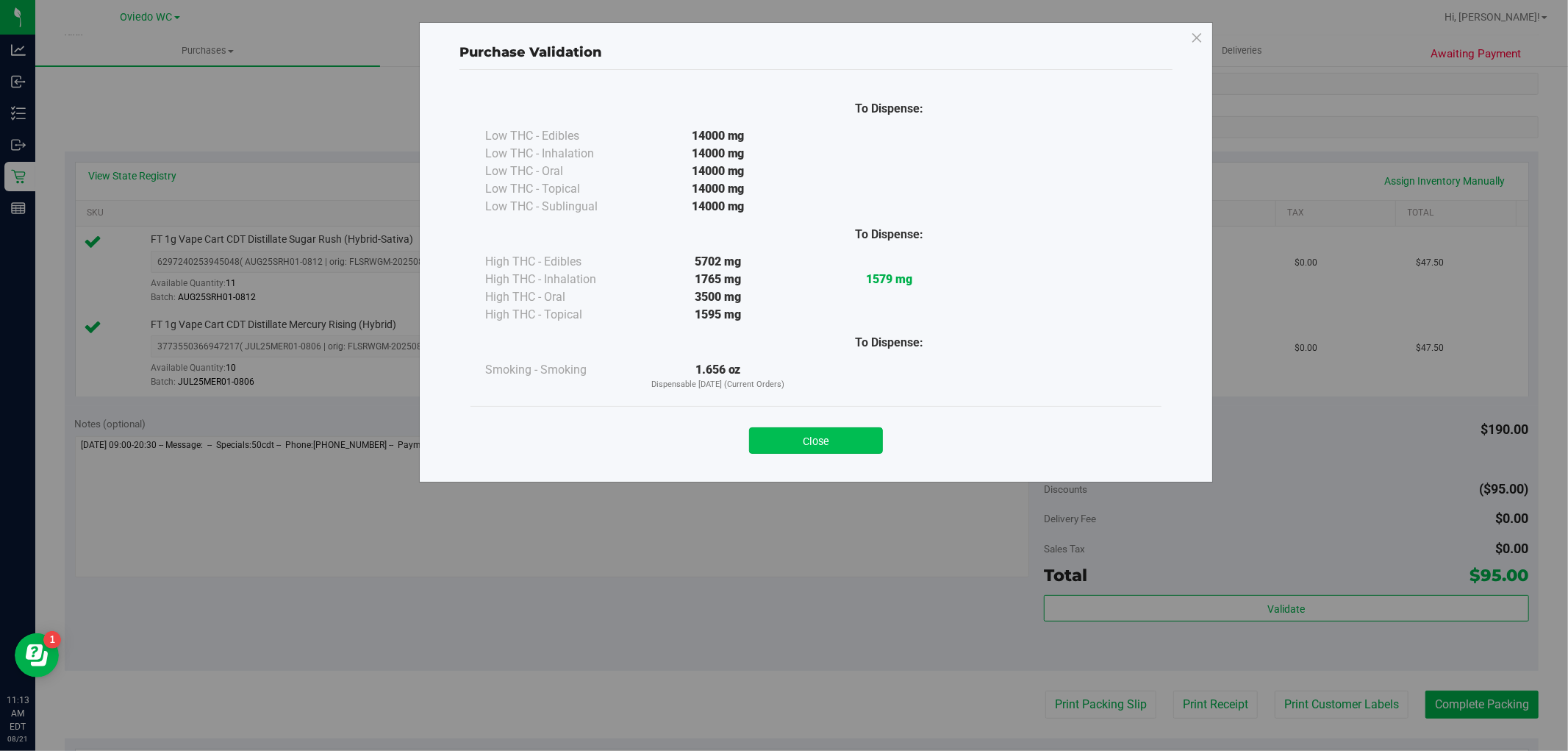
click at [777, 434] on button "Close" at bounding box center [816, 441] width 134 height 27
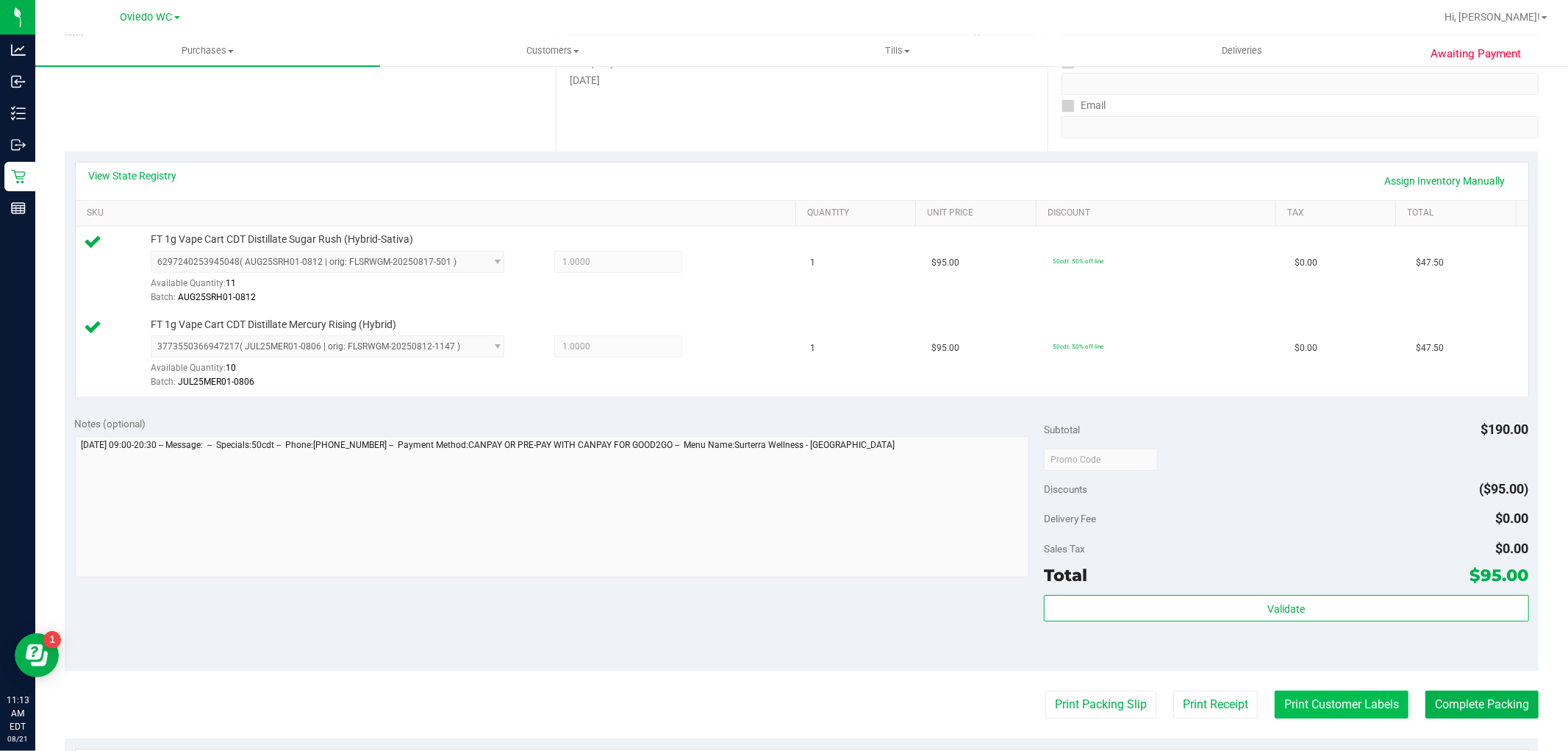
click at [1284, 707] on button "Print Customer Labels" at bounding box center [1341, 705] width 134 height 28
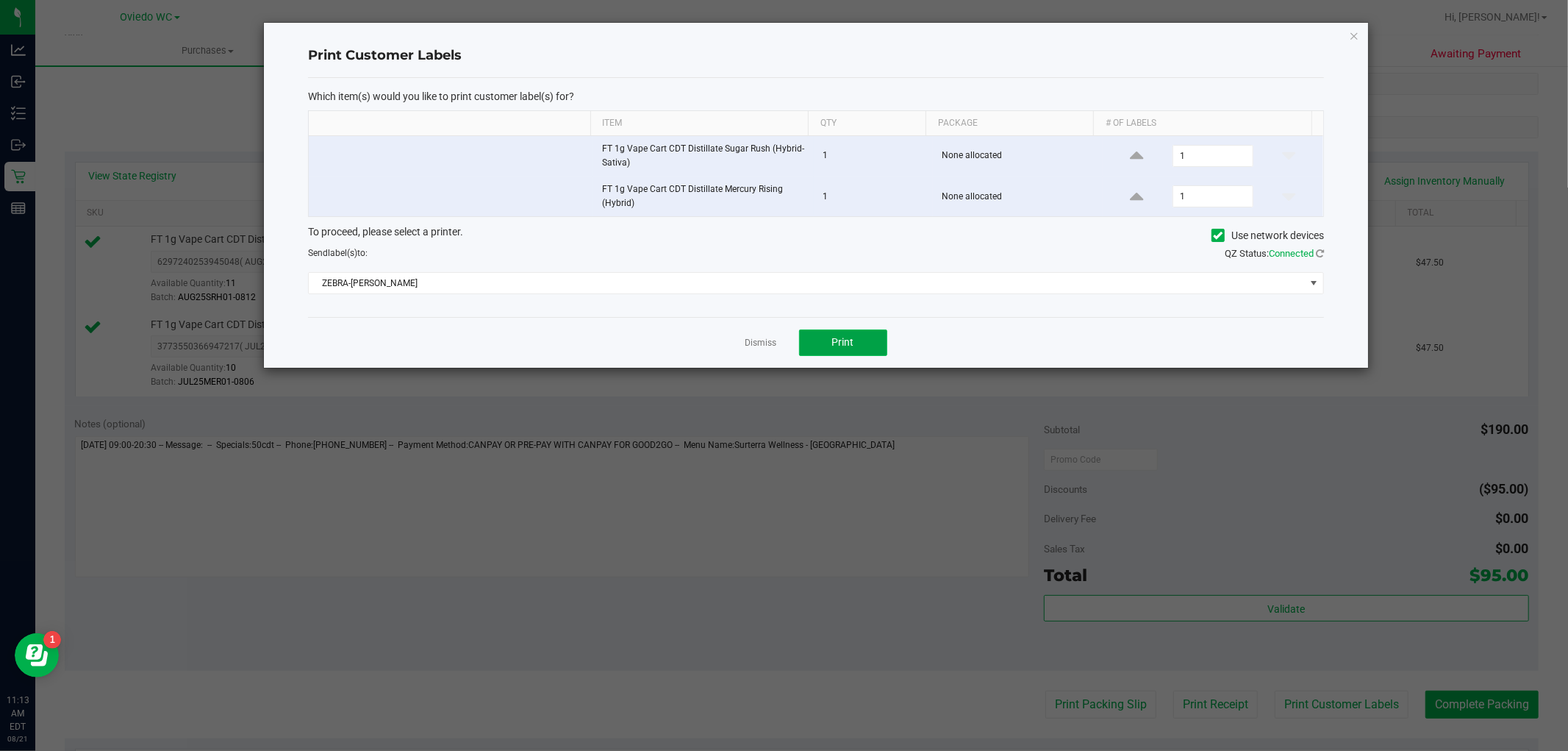
click at [847, 337] on span "Print" at bounding box center [843, 342] width 22 height 11
click at [1351, 43] on icon "button" at bounding box center [1354, 35] width 11 height 18
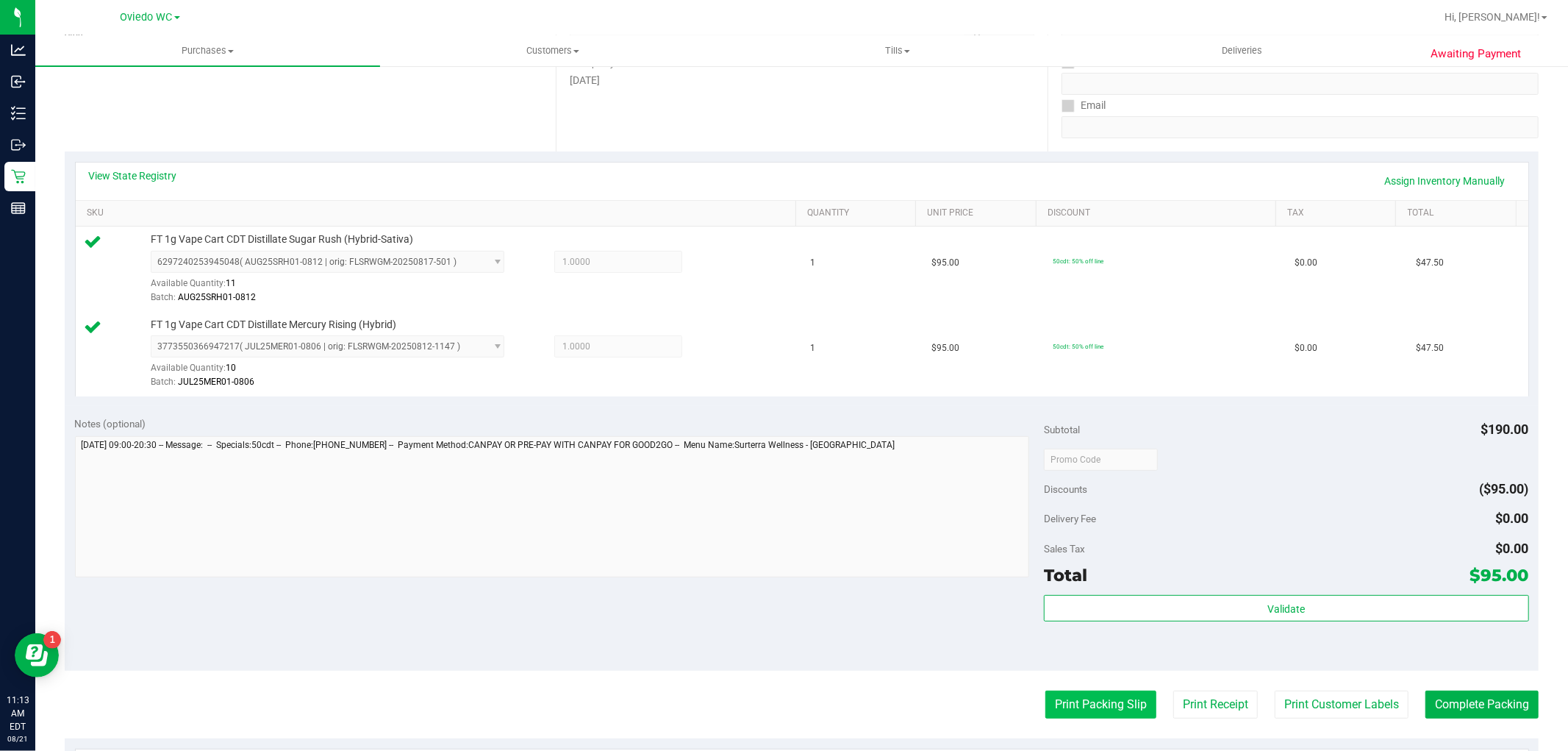
click at [1052, 698] on button "Print Packing Slip" at bounding box center [1101, 705] width 111 height 28
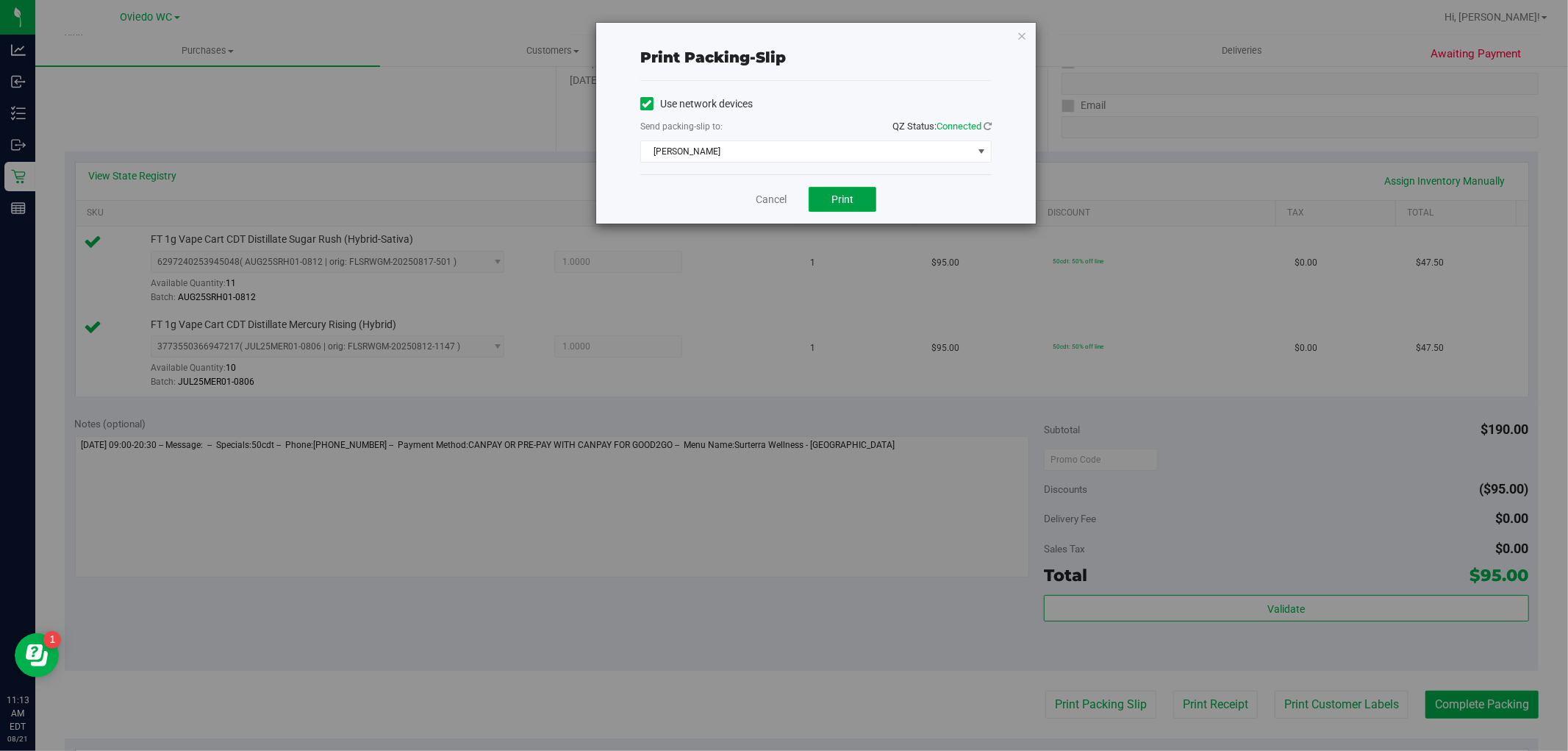
click at [857, 193] on button "Print" at bounding box center [842, 199] width 68 height 25
click at [1020, 37] on icon "button" at bounding box center [1022, 35] width 11 height 18
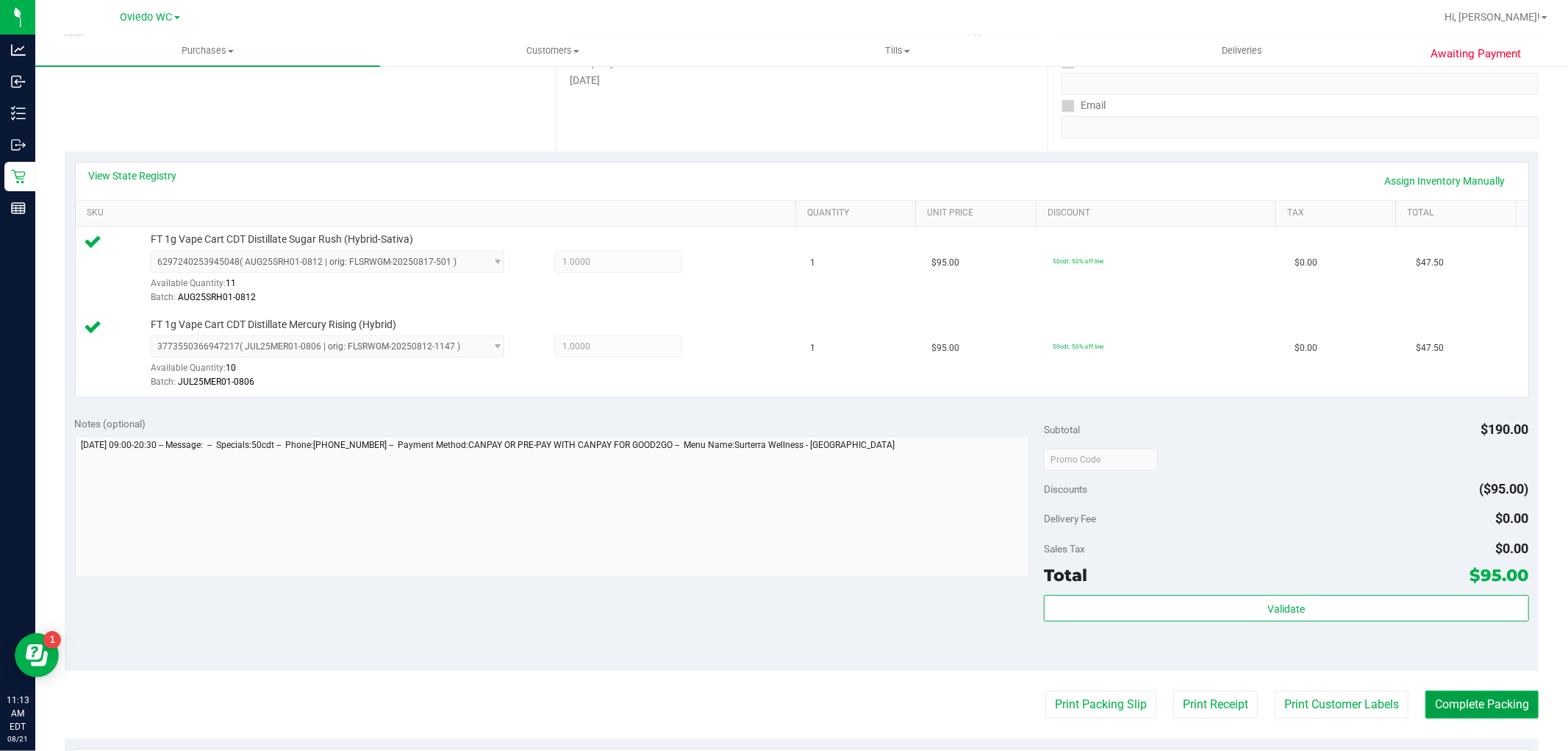
click at [1498, 704] on button "Complete Packing" at bounding box center [1481, 705] width 113 height 28
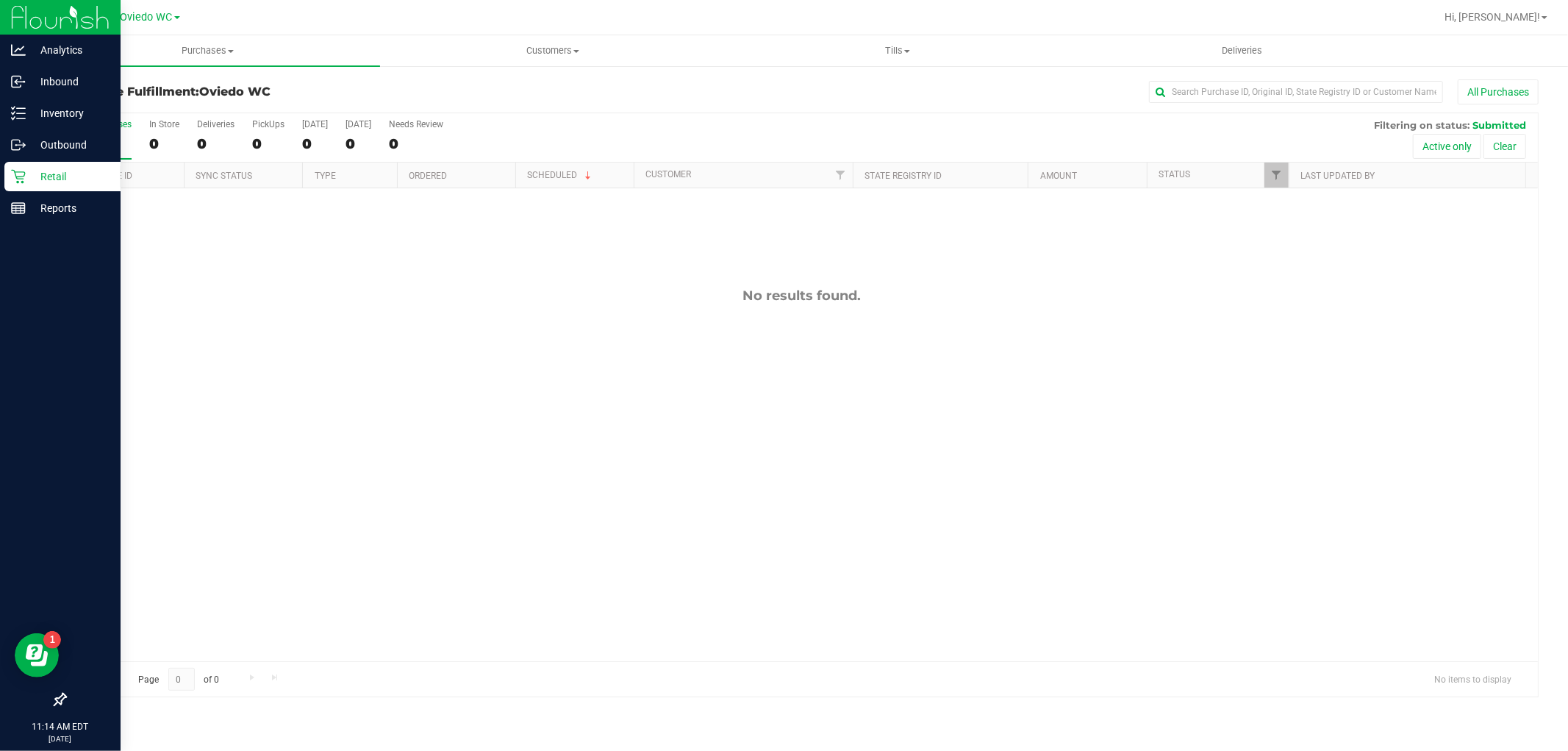
click at [12, 182] on icon at bounding box center [17, 176] width 14 height 14
